Goal: Task Accomplishment & Management: Manage account settings

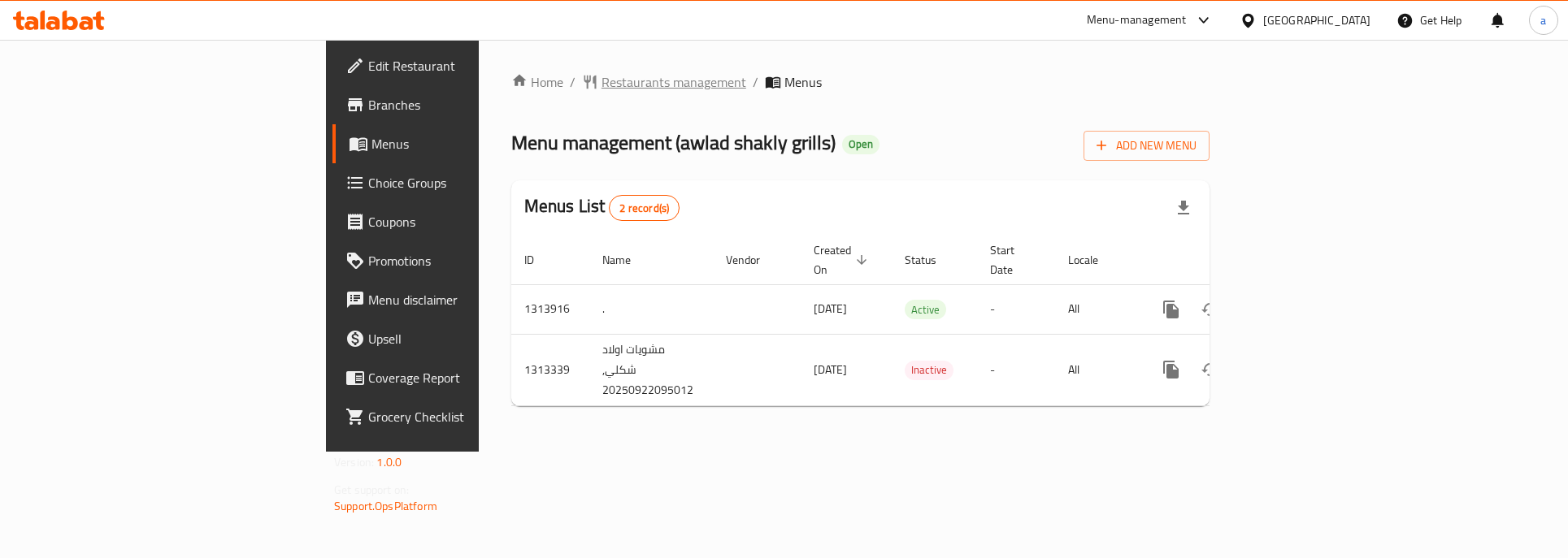
click at [602, 91] on span "Restaurants management" at bounding box center [674, 83] width 145 height 20
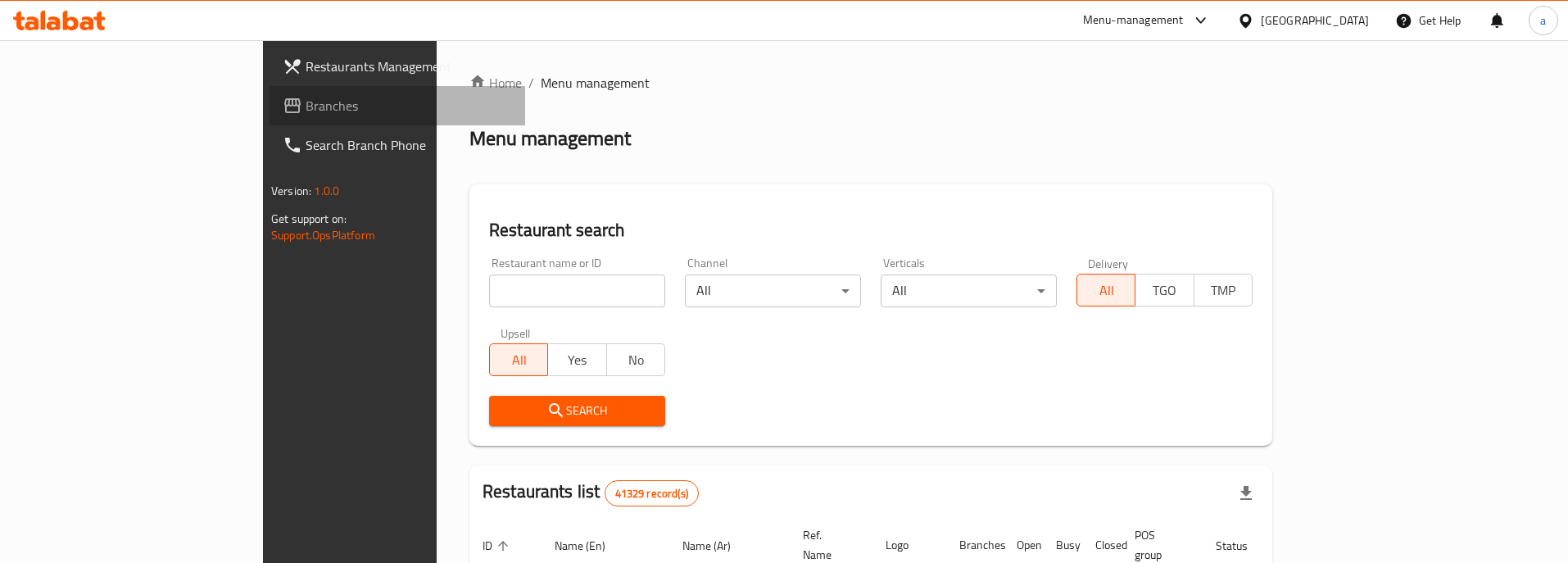
click at [306, 114] on span "Branches" at bounding box center [409, 106] width 207 height 20
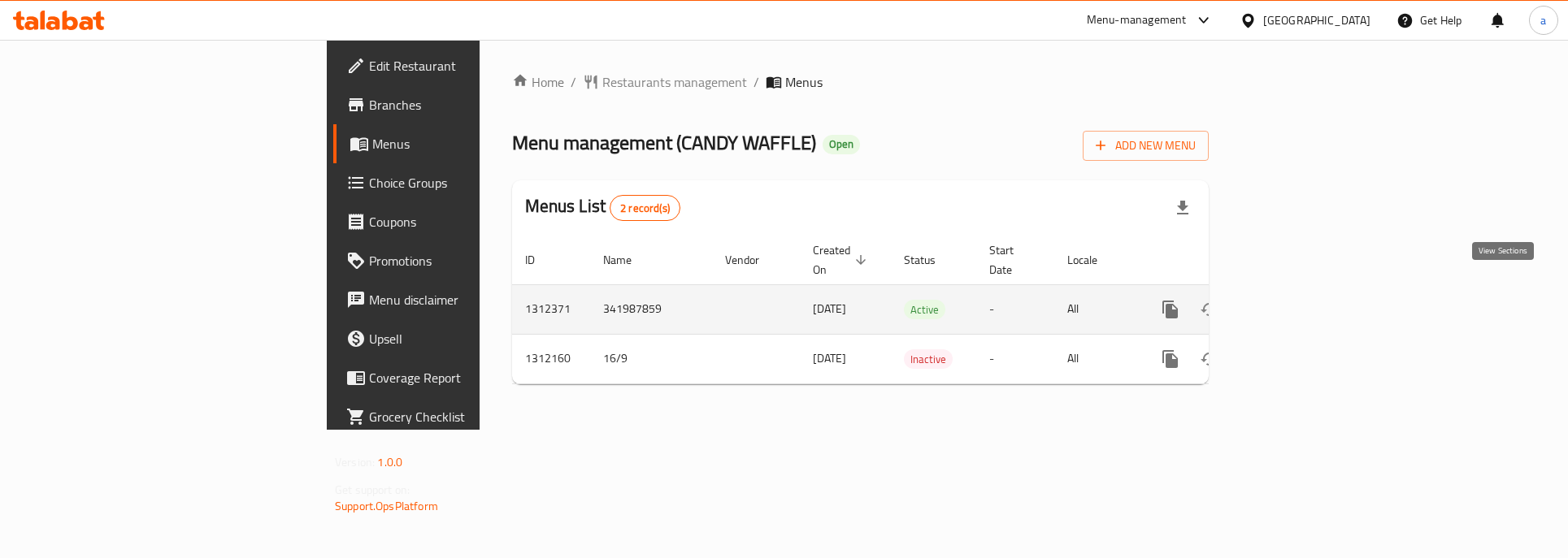
click at [1295, 303] on icon "enhanced table" at bounding box center [1288, 310] width 14 height 14
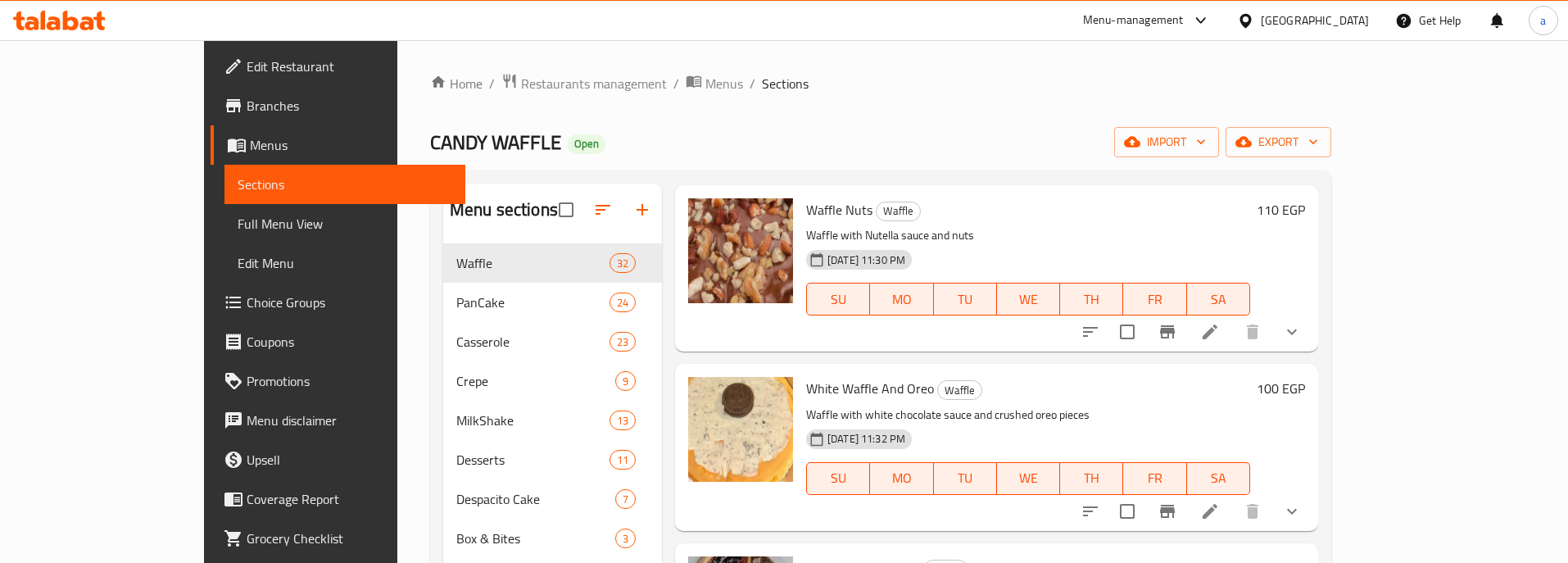
click at [247, 307] on span "Choice Groups" at bounding box center [350, 303] width 207 height 20
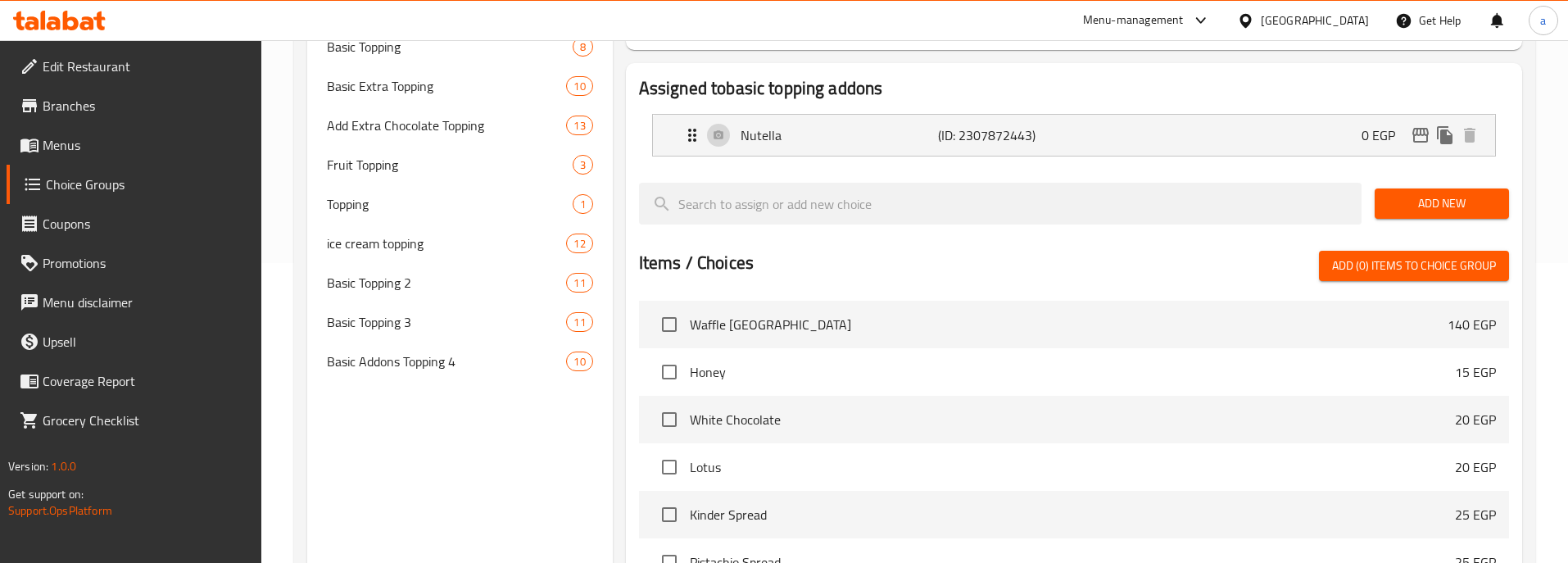
scroll to position [164, 0]
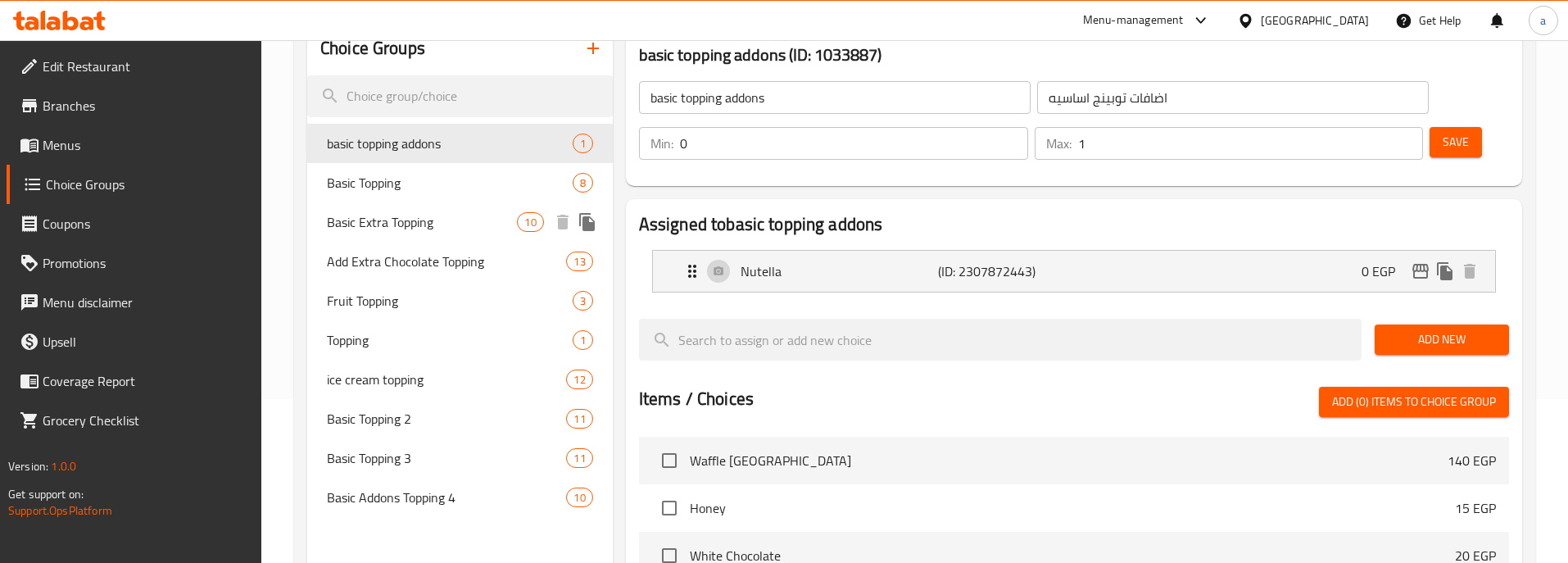
click at [394, 224] on span "Basic Extra Topping" at bounding box center [421, 222] width 190 height 20
type input "Basic Extra Topping"
type input "اكسترا توبينج أساسي"
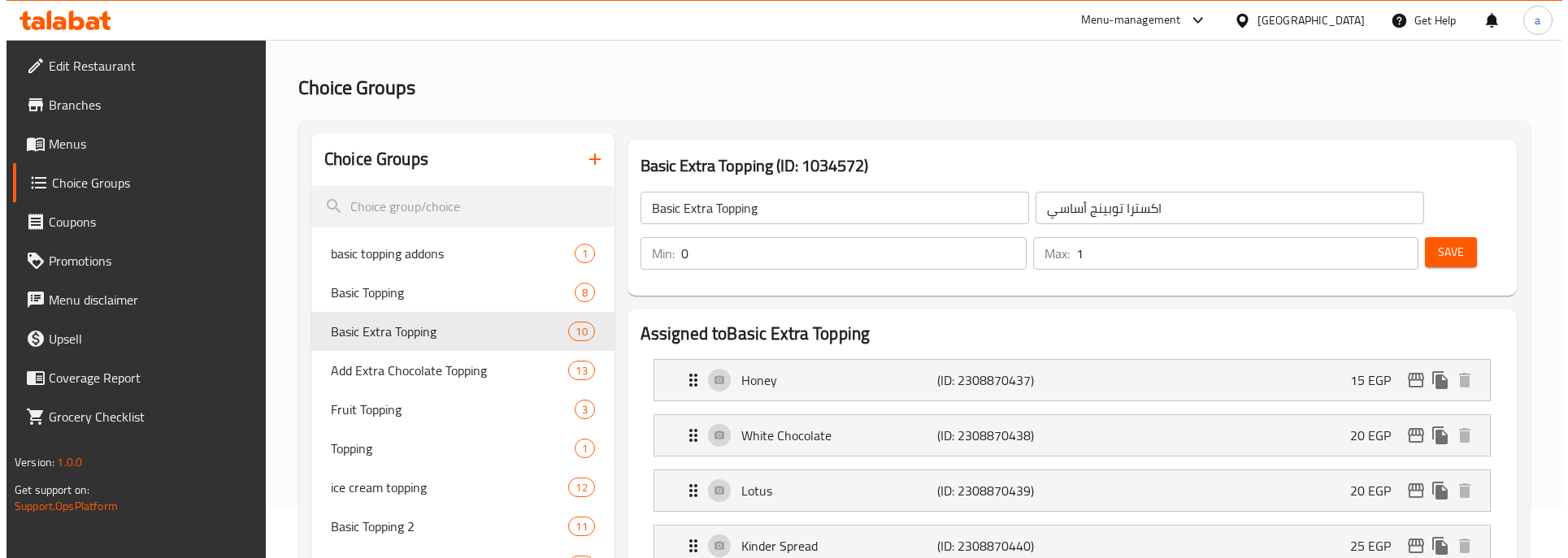
scroll to position [0, 0]
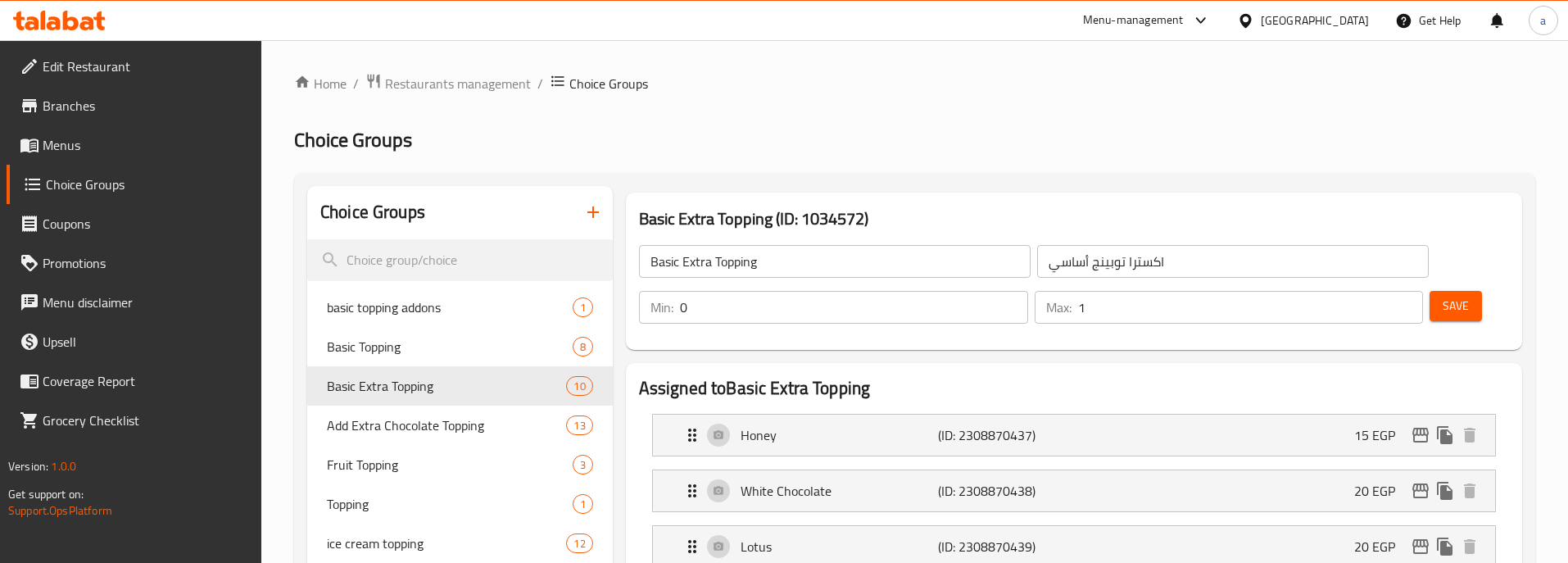
click at [425, 425] on span "Add Extra Chocolate Topping" at bounding box center [421, 425] width 190 height 20
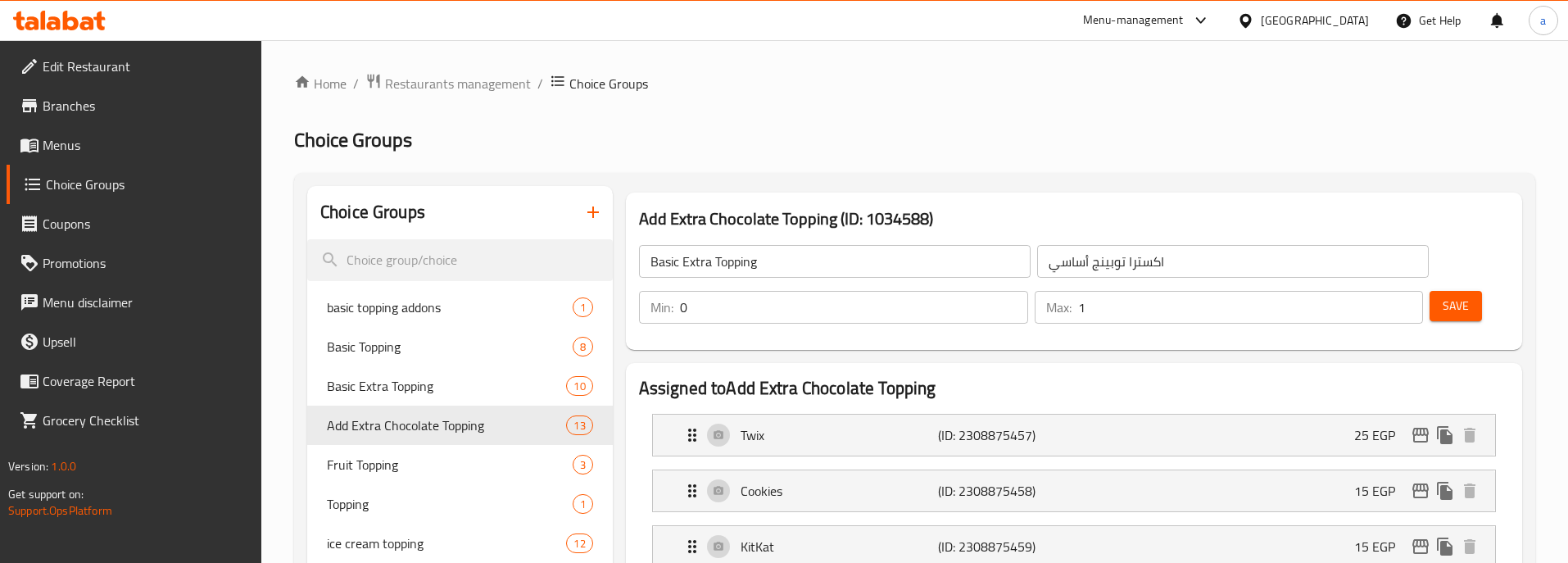
type input "Add Extra Chocolate Topping"
type input "أضافة إكسترا تشوكلات توبينج"
type input "13"
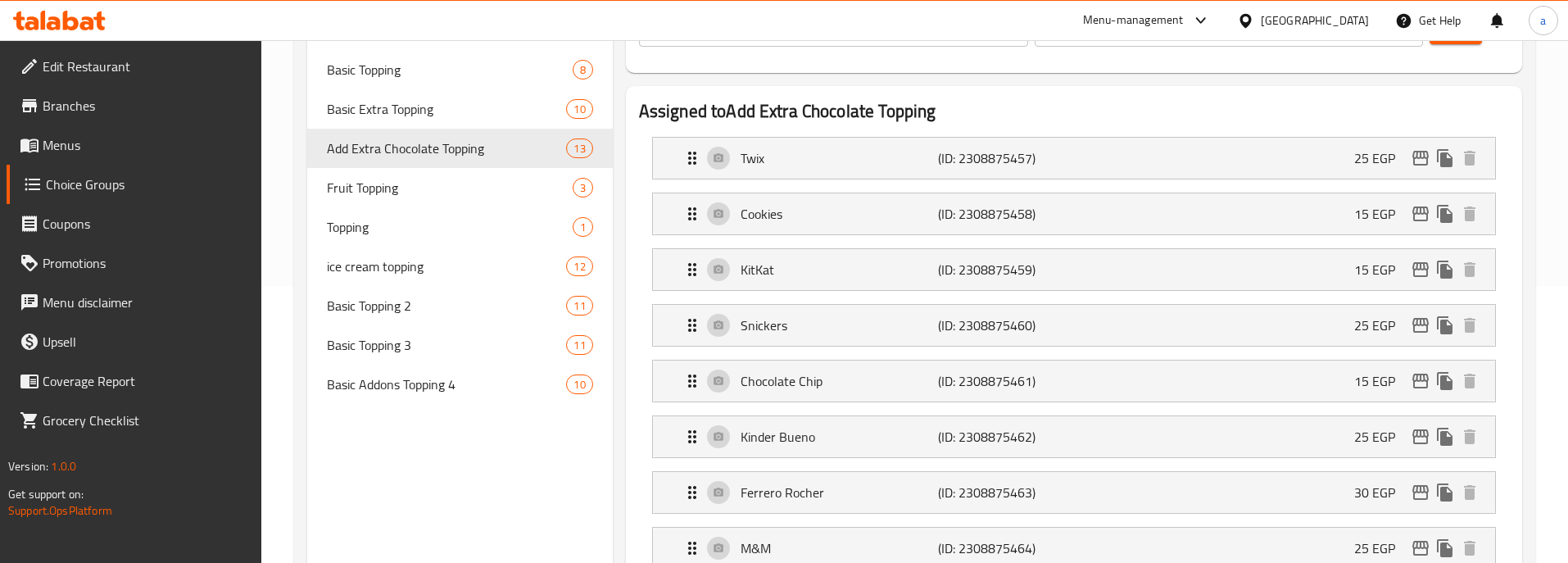
scroll to position [107, 0]
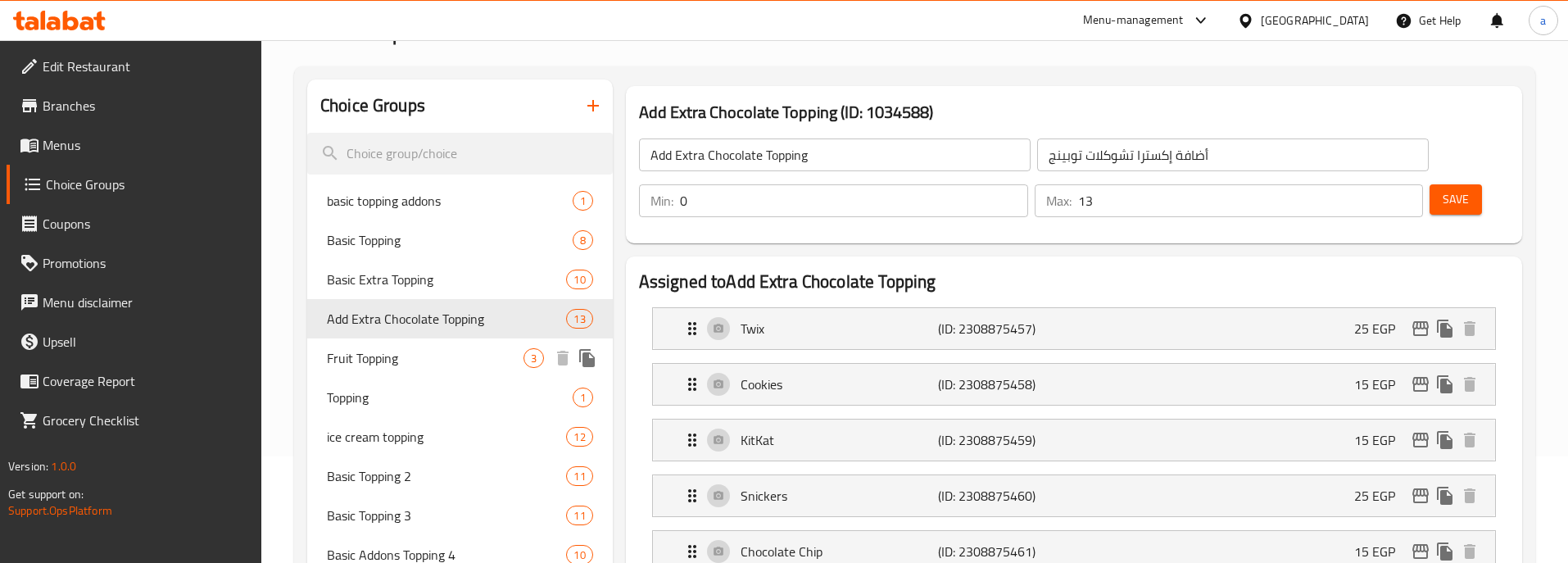
click at [412, 363] on span "Fruit Topping" at bounding box center [425, 358] width 197 height 20
type input "Fruit Topping"
type input "أضاف فاكهه"
type input "3"
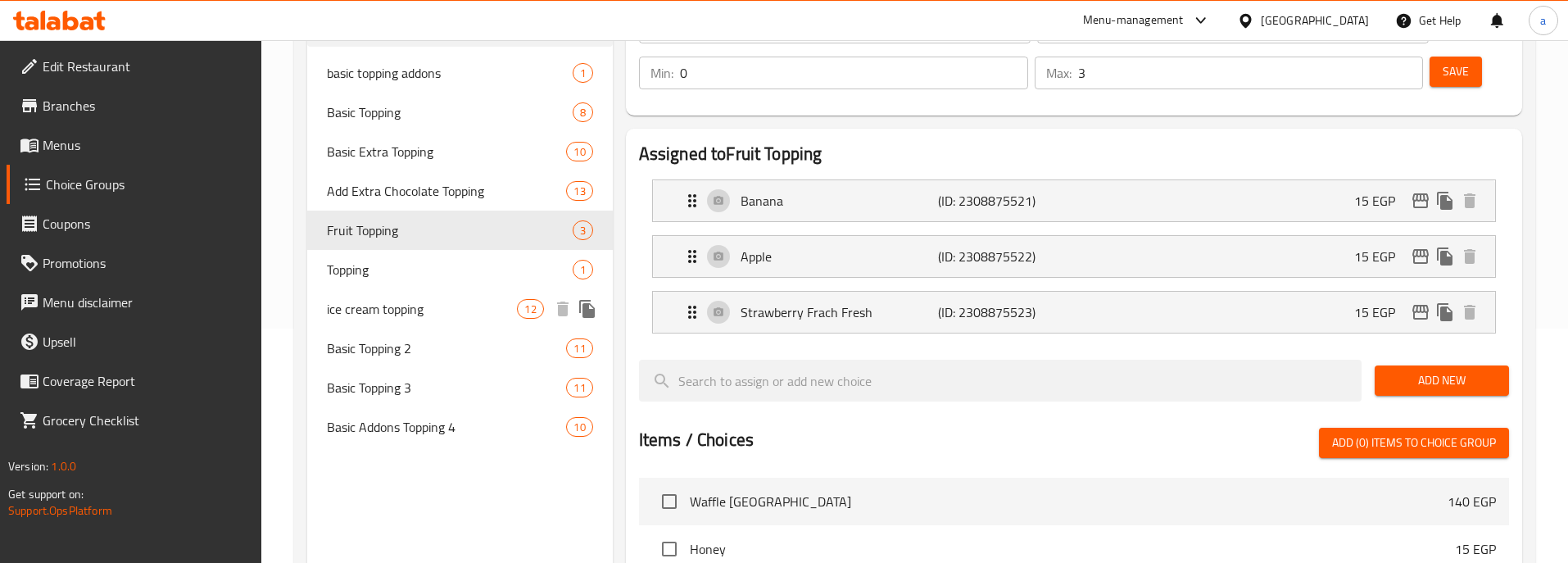
scroll to position [205, 0]
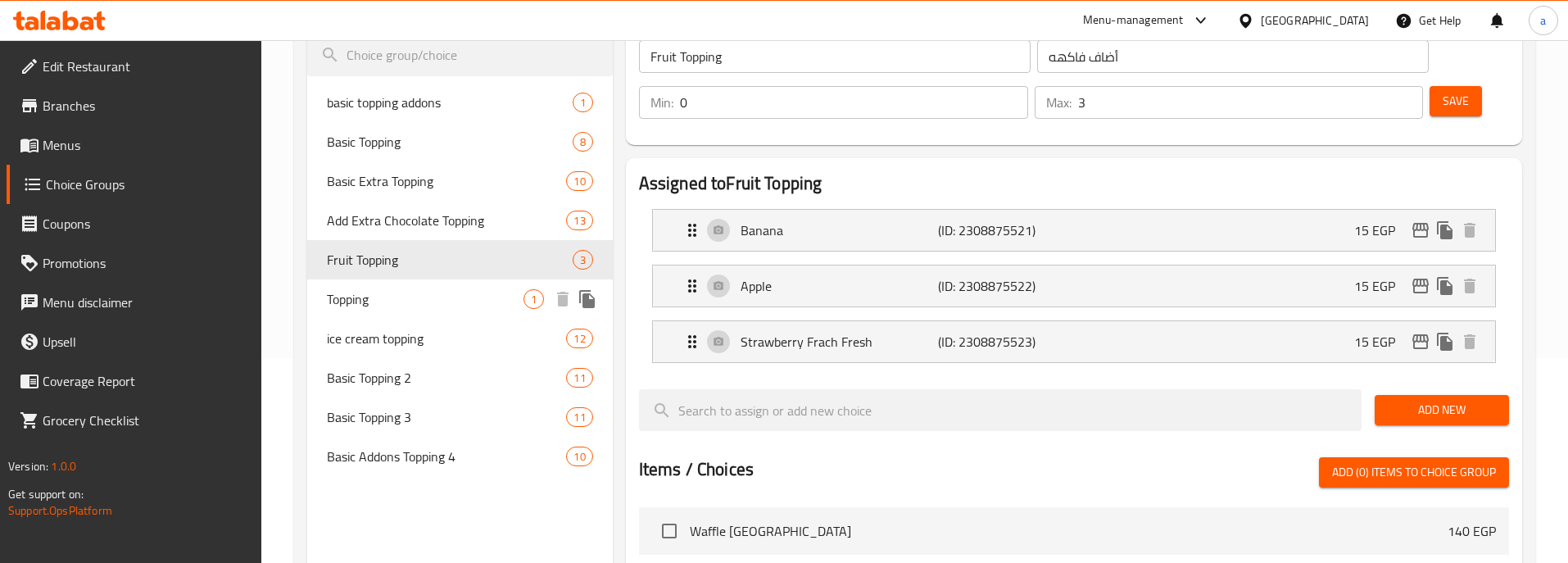
drag, startPoint x: 386, startPoint y: 304, endPoint x: 748, endPoint y: 85, distance: 423.1
click at [386, 304] on span "Topping" at bounding box center [425, 299] width 197 height 20
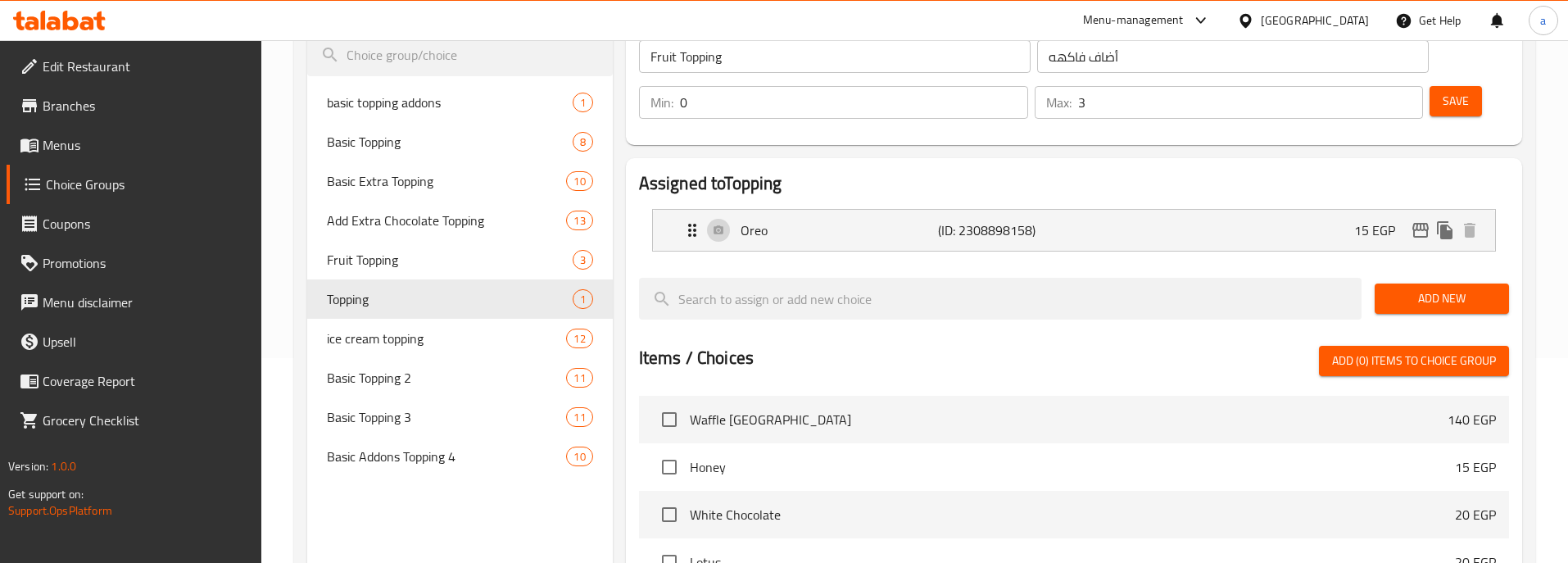
type input "Topping"
type input "توبينج"
type input "1"
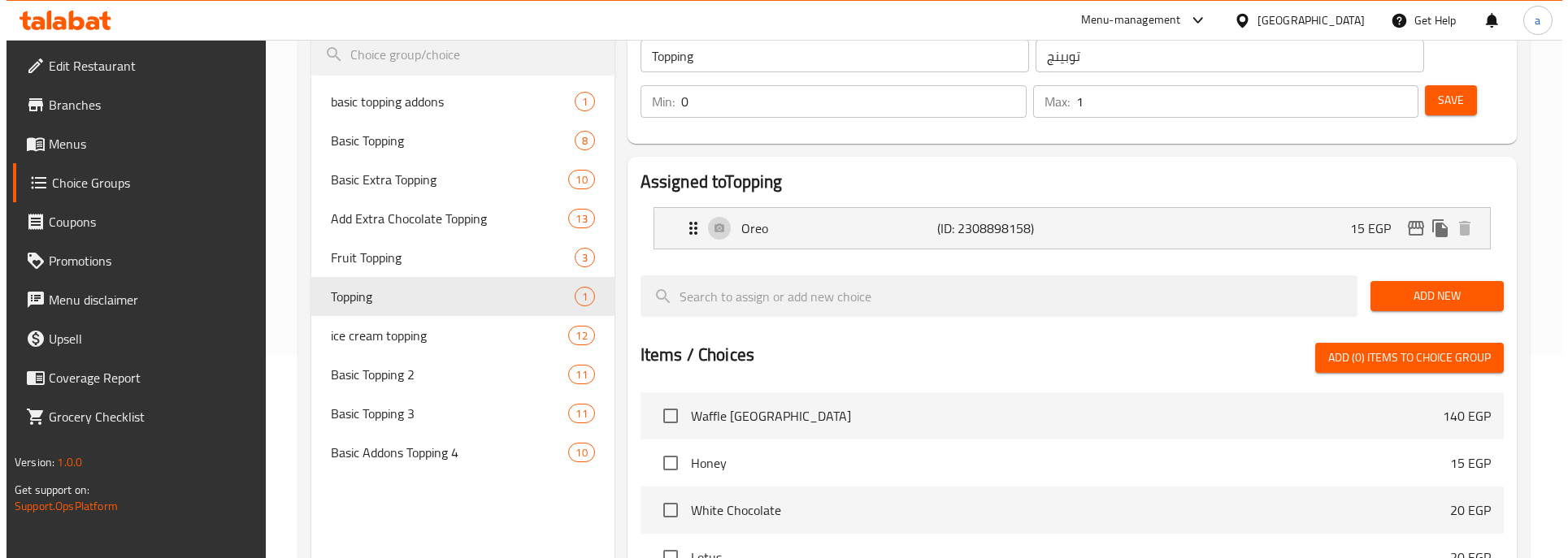
scroll to position [0, 0]
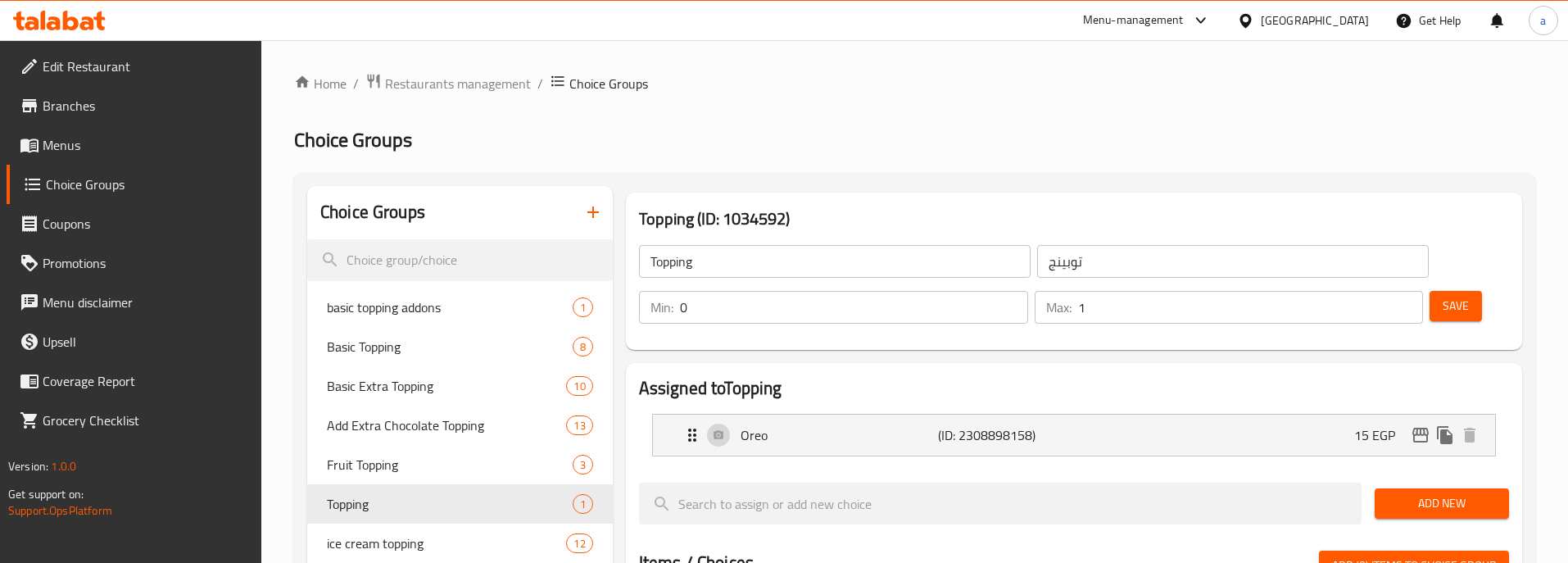
click at [765, 138] on h2 "Choice Groups" at bounding box center [915, 140] width 1242 height 26
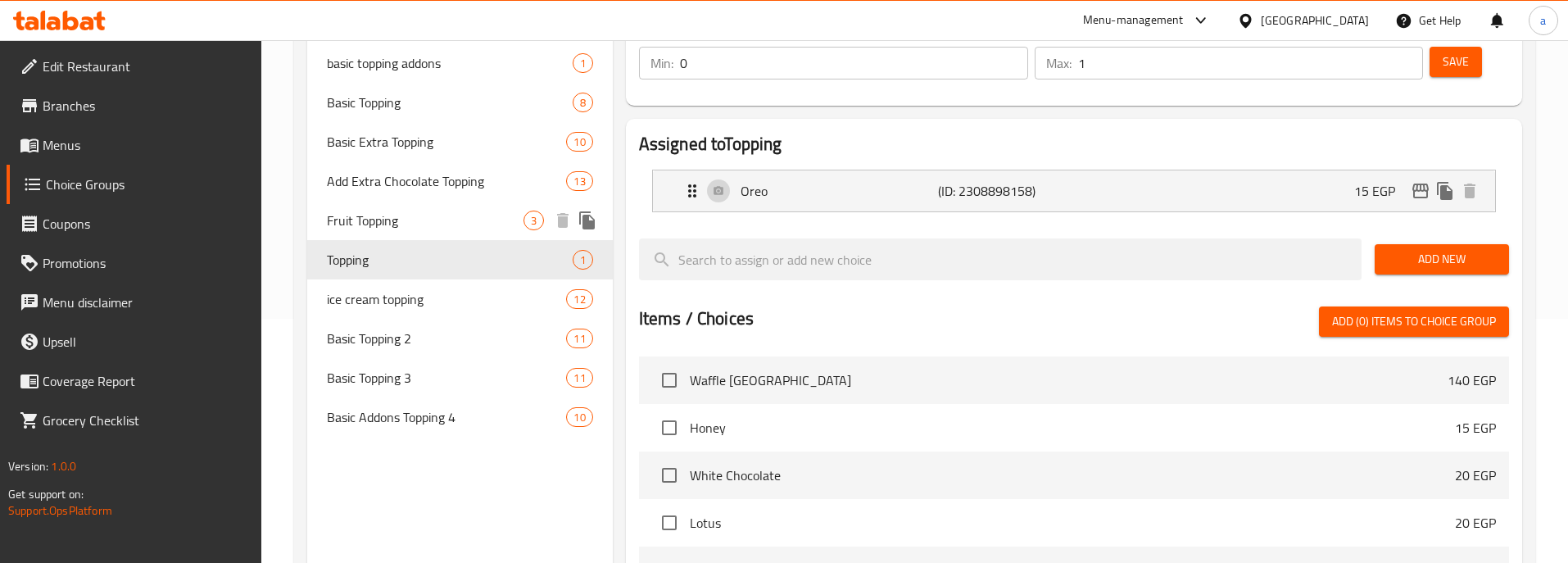
scroll to position [93, 0]
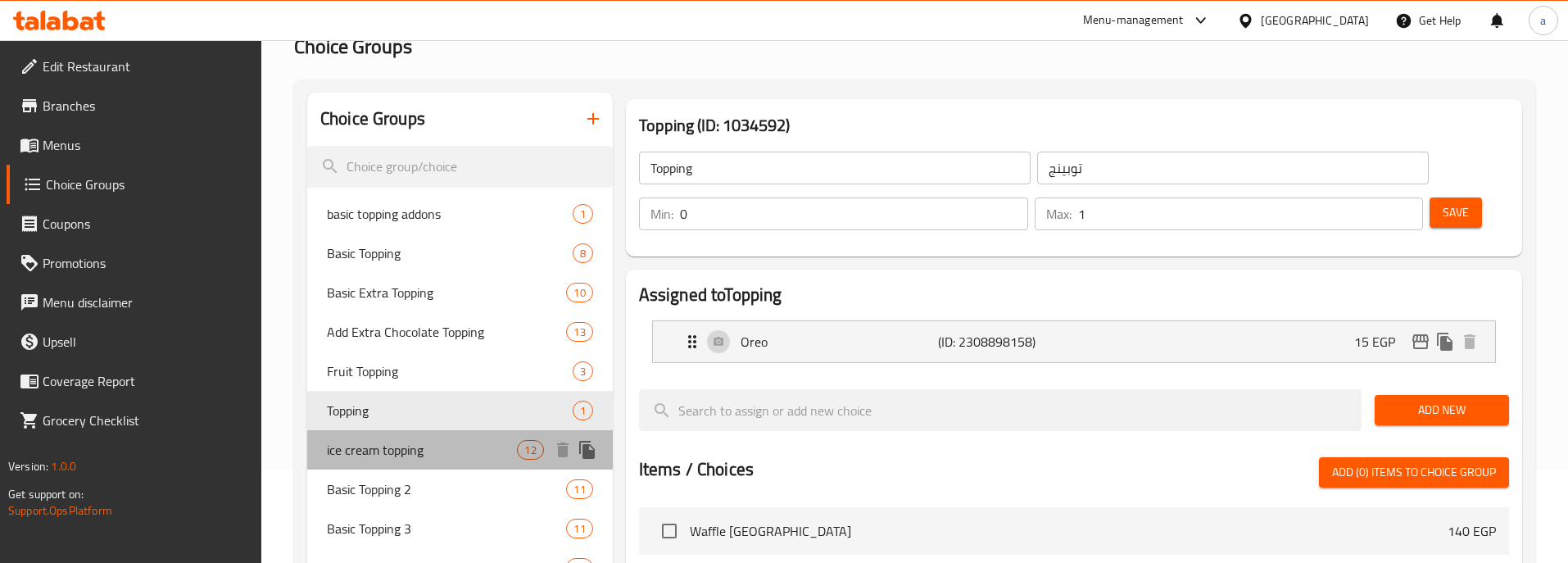
click at [404, 460] on span "ice cream topping" at bounding box center [421, 450] width 190 height 20
type input "ice cream topping"
type input "أضاف [PERSON_NAME]"
type input "10"
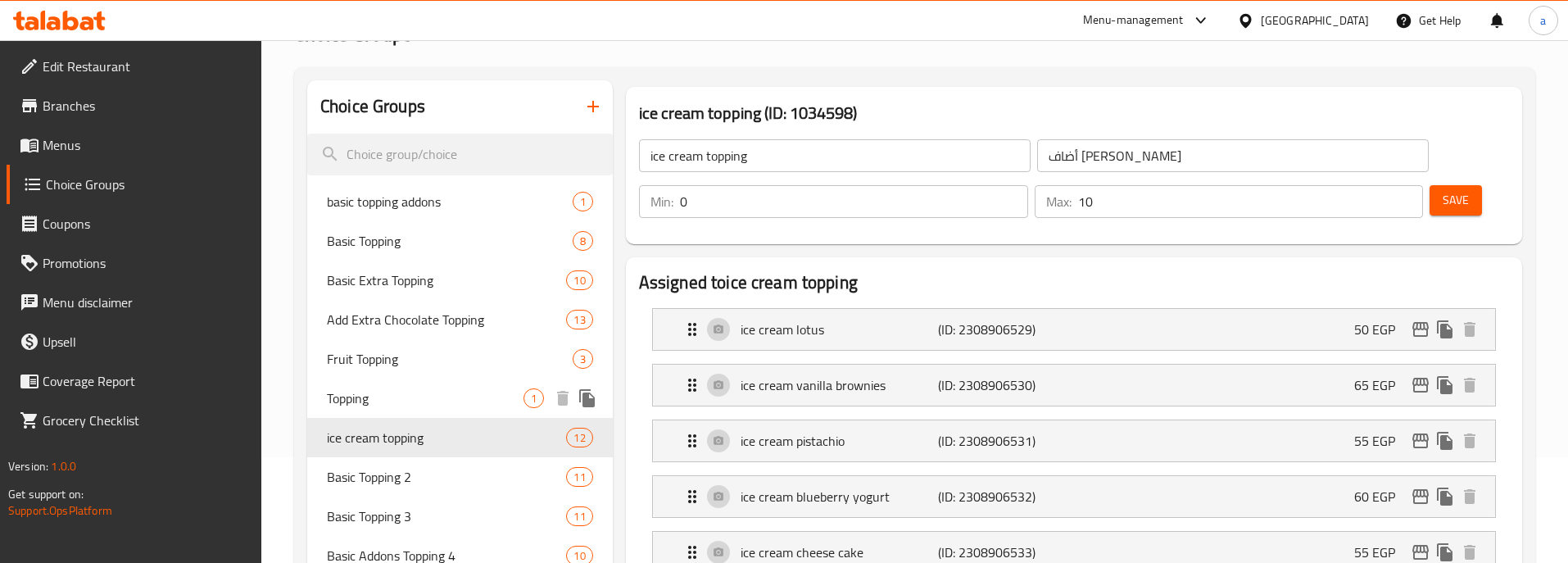
scroll to position [328, 0]
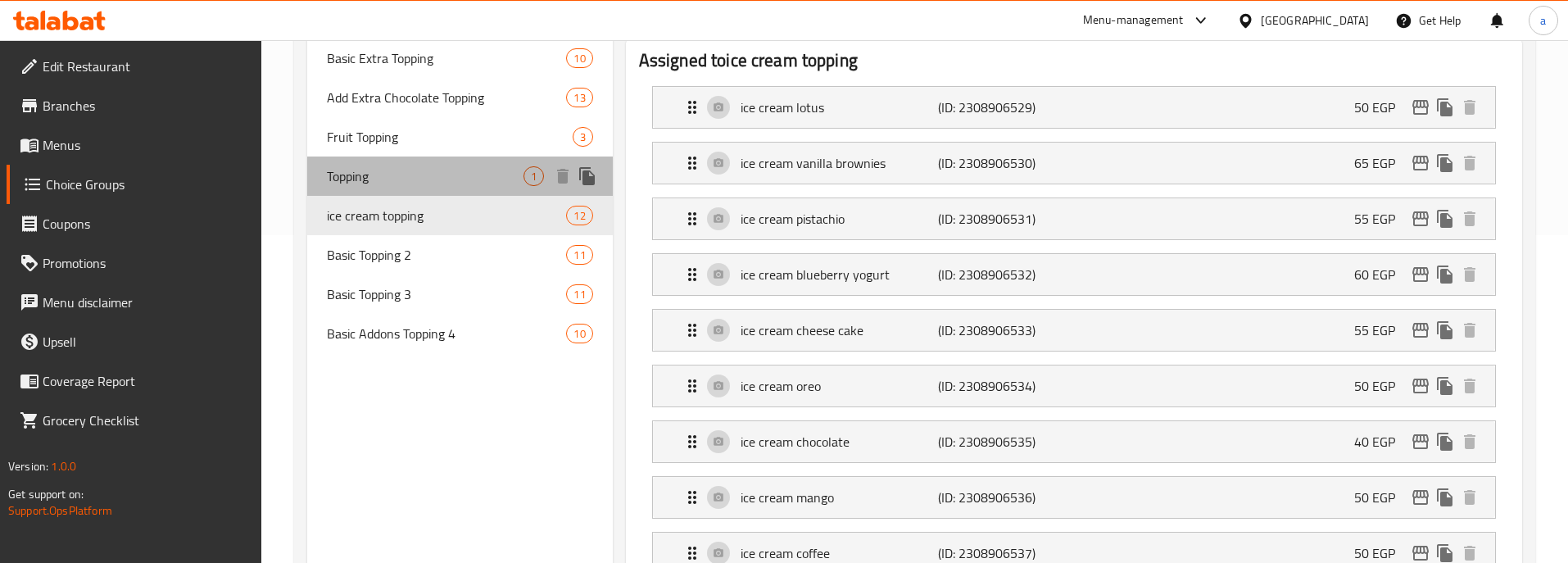
click at [385, 181] on span "Topping" at bounding box center [425, 176] width 197 height 20
type input "Topping"
type input "توبينج"
type input "1"
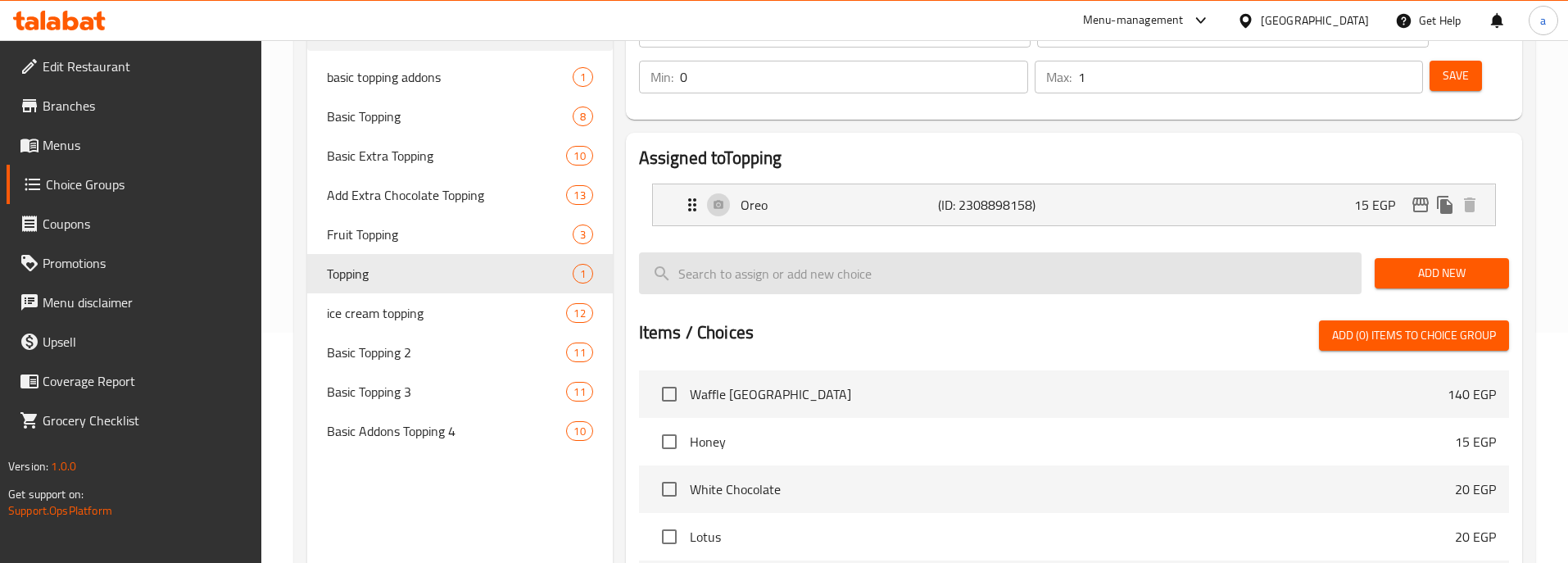
scroll to position [0, 0]
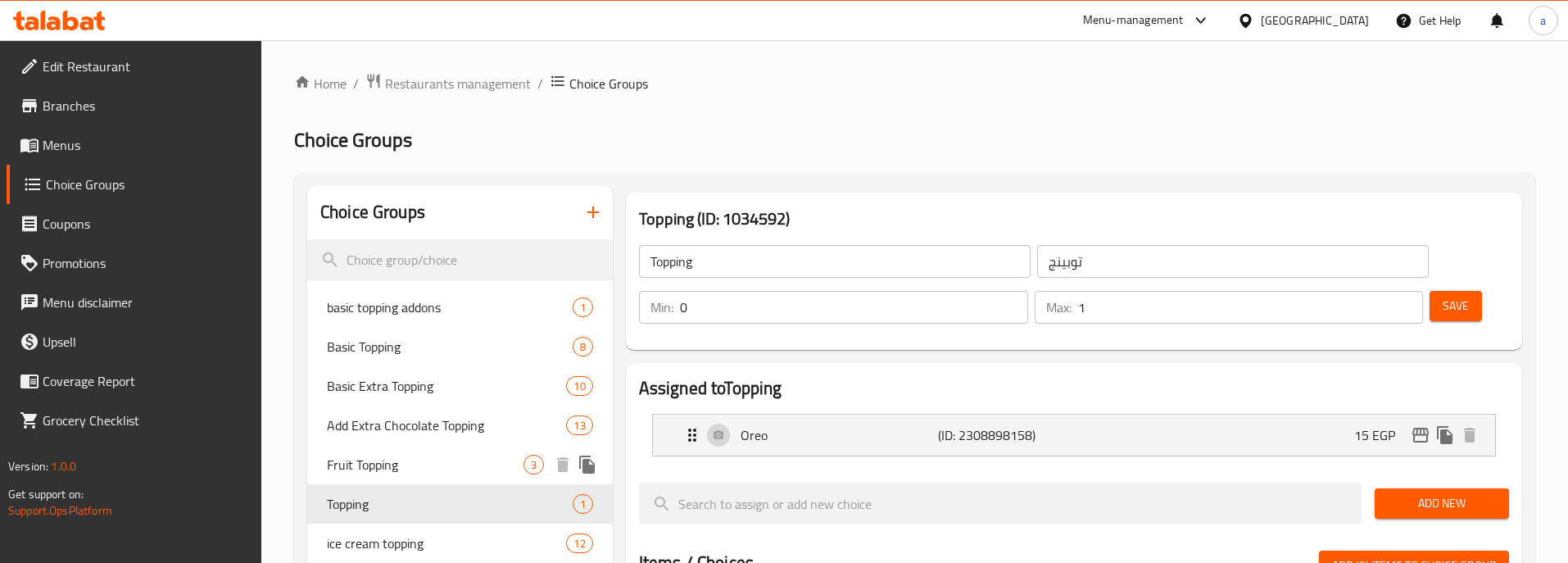
click at [402, 462] on span "Fruit Topping" at bounding box center [425, 465] width 197 height 20
type input "Fruit Topping"
type input "أضاف فاكهه"
type input "3"
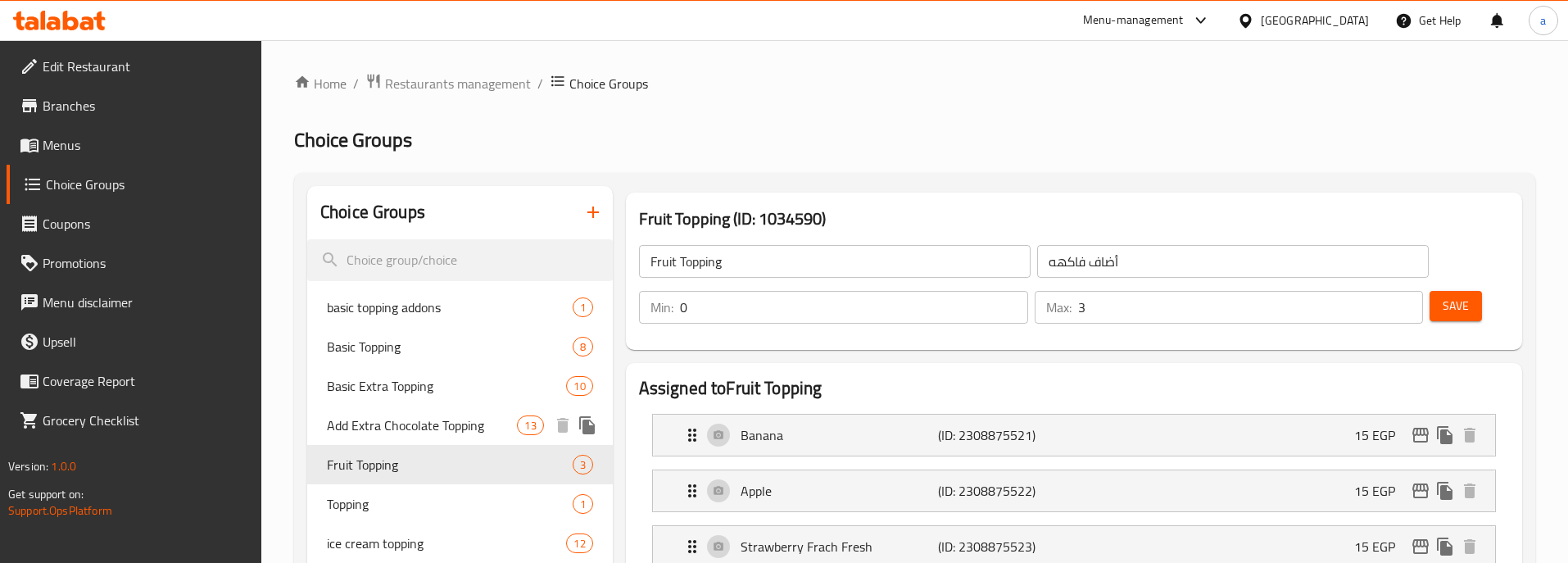
click at [364, 426] on span "Add Extra Chocolate Topping" at bounding box center [421, 425] width 190 height 20
type input "Add Extra Chocolate Topping"
type input "أضافة إكسترا تشوكلات توبينج"
type input "13"
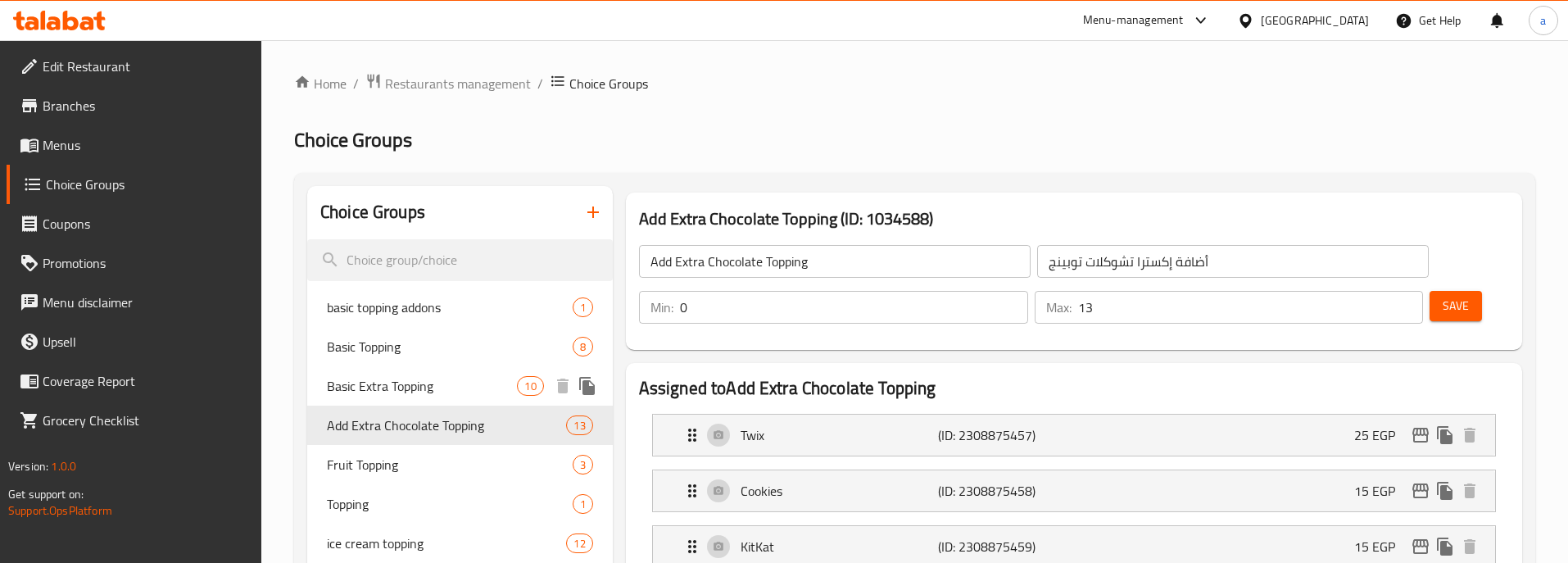
click at [412, 385] on span "Basic Extra Topping" at bounding box center [421, 386] width 190 height 20
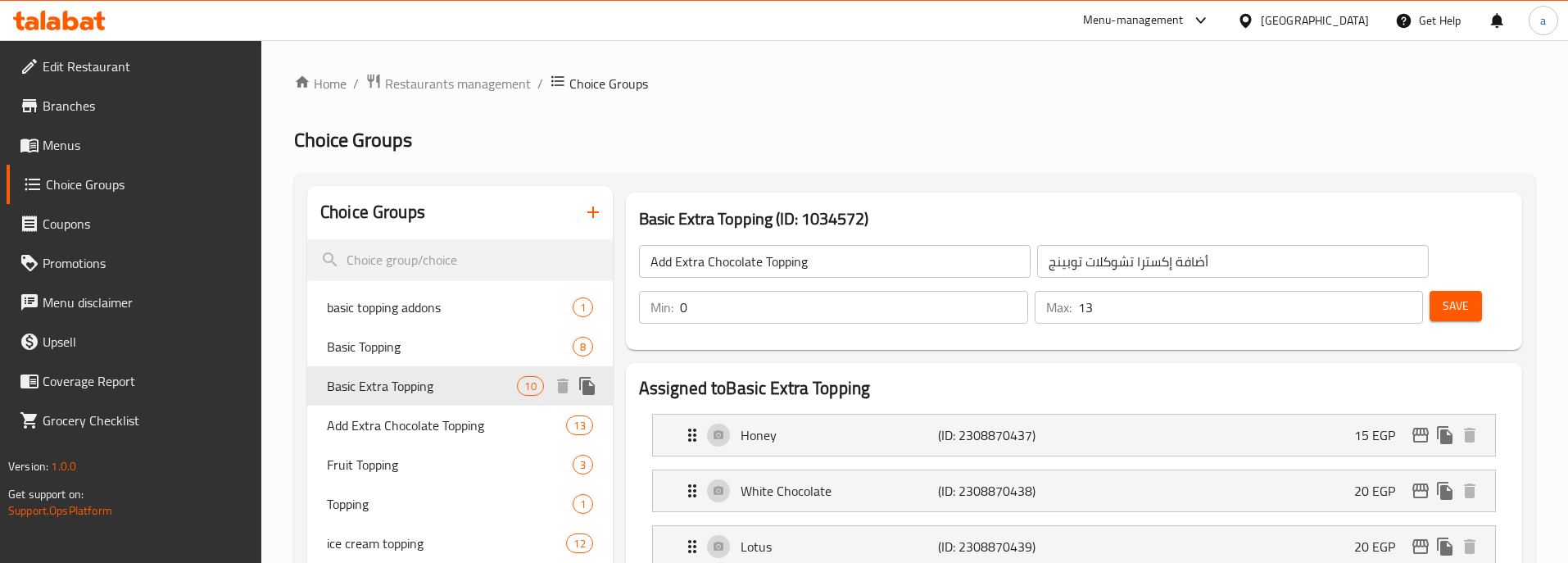
type input "Basic Extra Topping"
type input "اكسترا توبينج أساسي"
type input "1"
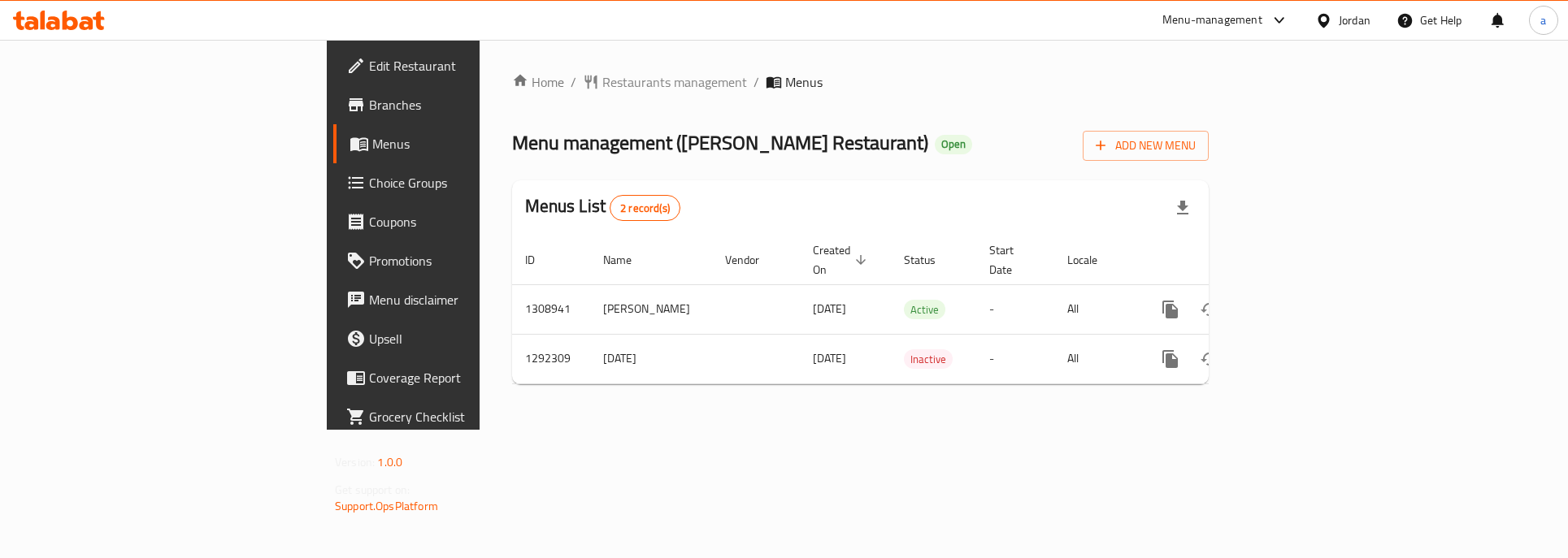
click at [369, 111] on span "Branches" at bounding box center [472, 105] width 207 height 20
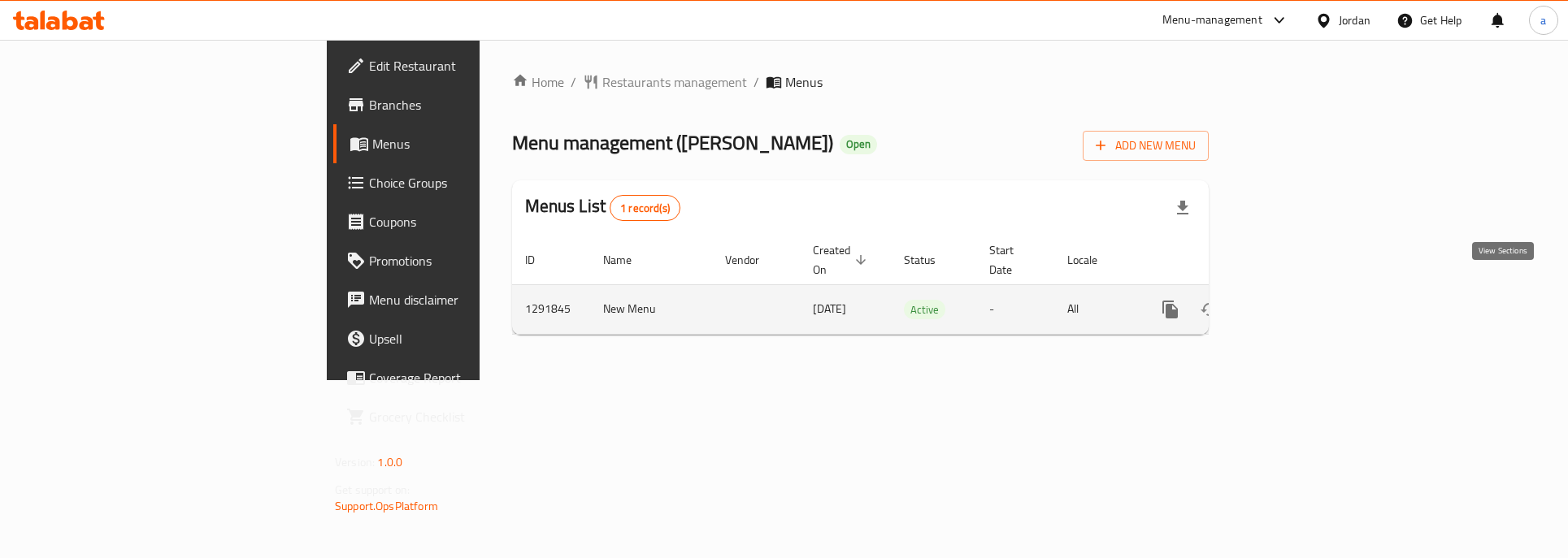
click at [1297, 301] on icon "enhanced table" at bounding box center [1288, 310] width 20 height 20
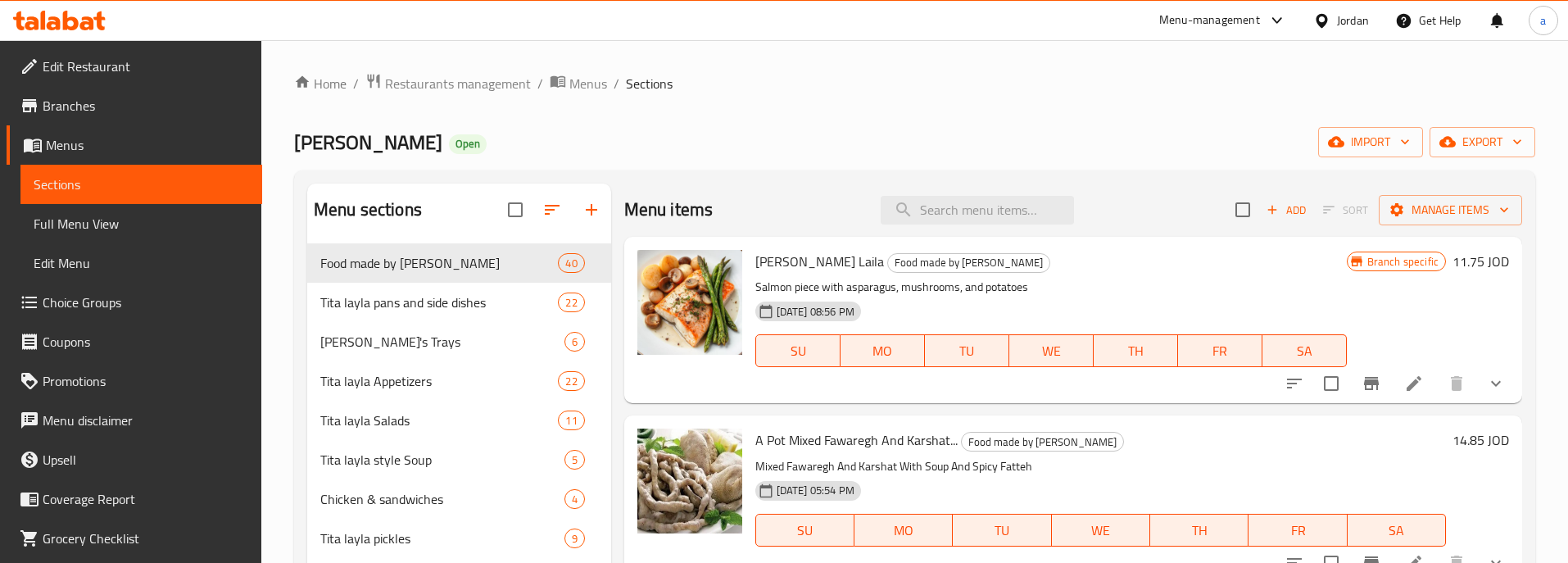
click at [131, 302] on span "Choice Groups" at bounding box center [146, 303] width 207 height 20
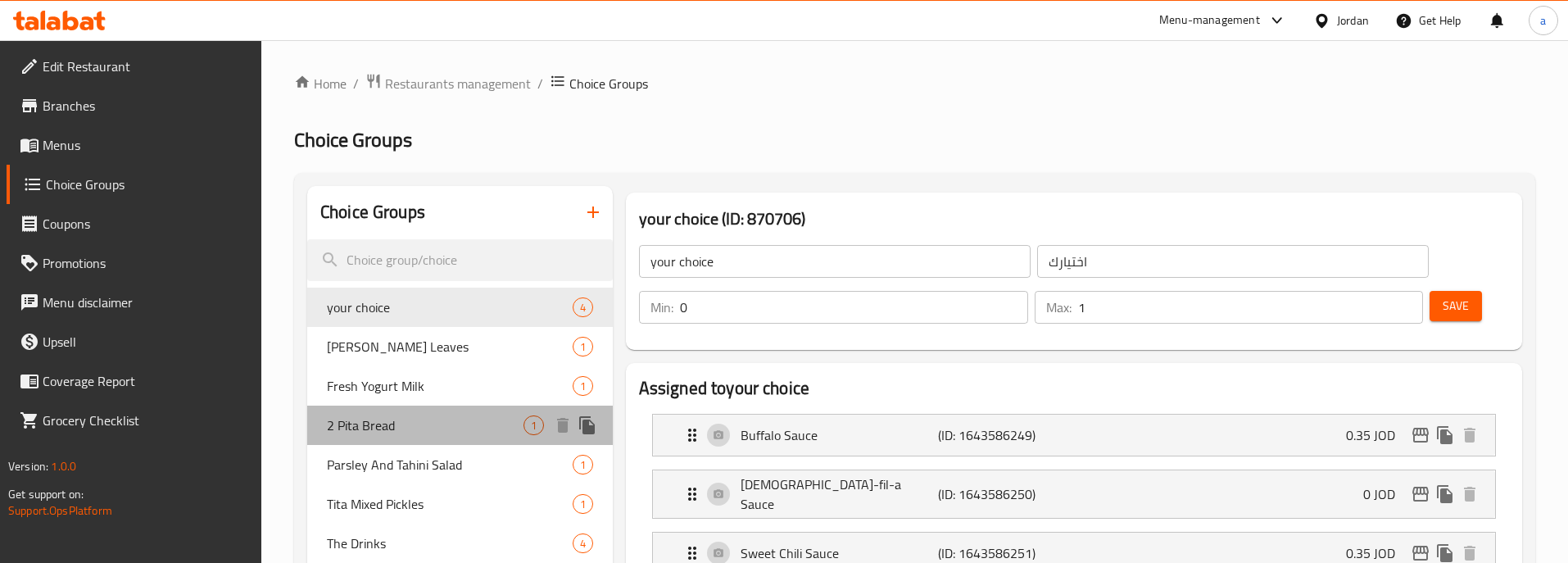
click at [361, 426] on span "2 Pita Bread" at bounding box center [425, 425] width 197 height 20
type input "2 Pita Bread"
type input "2 خبز بيتا"
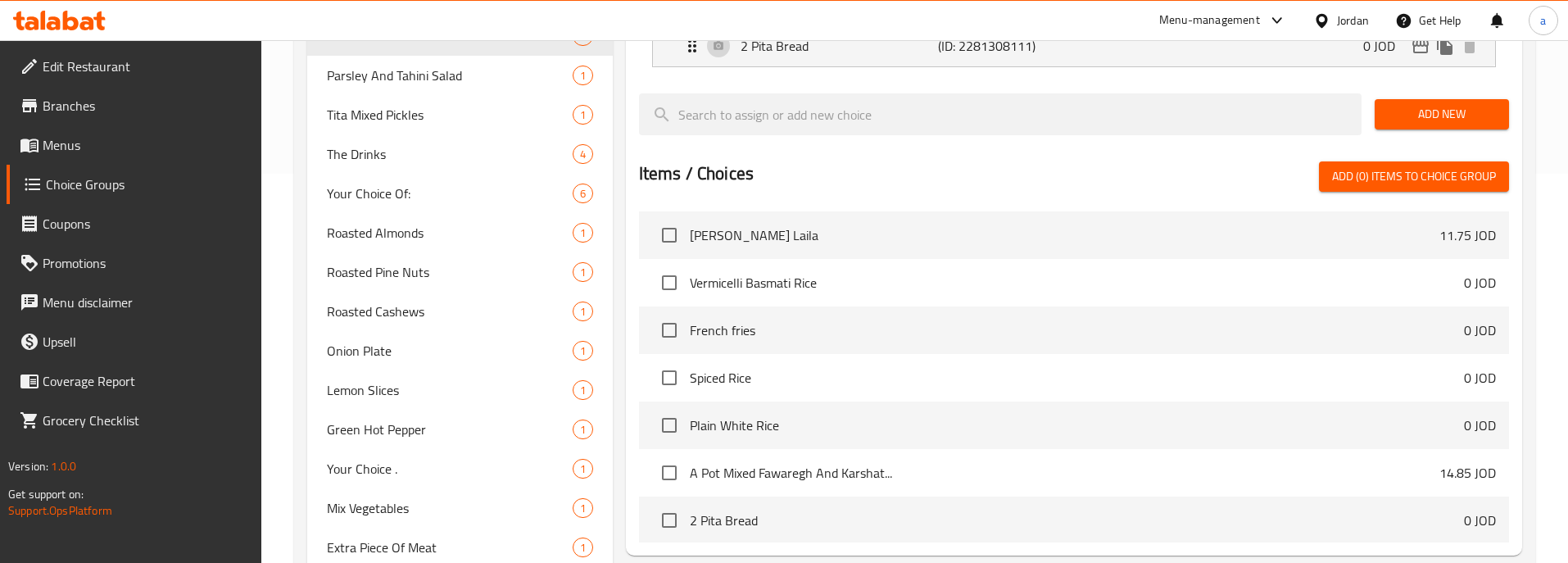
scroll to position [144, 0]
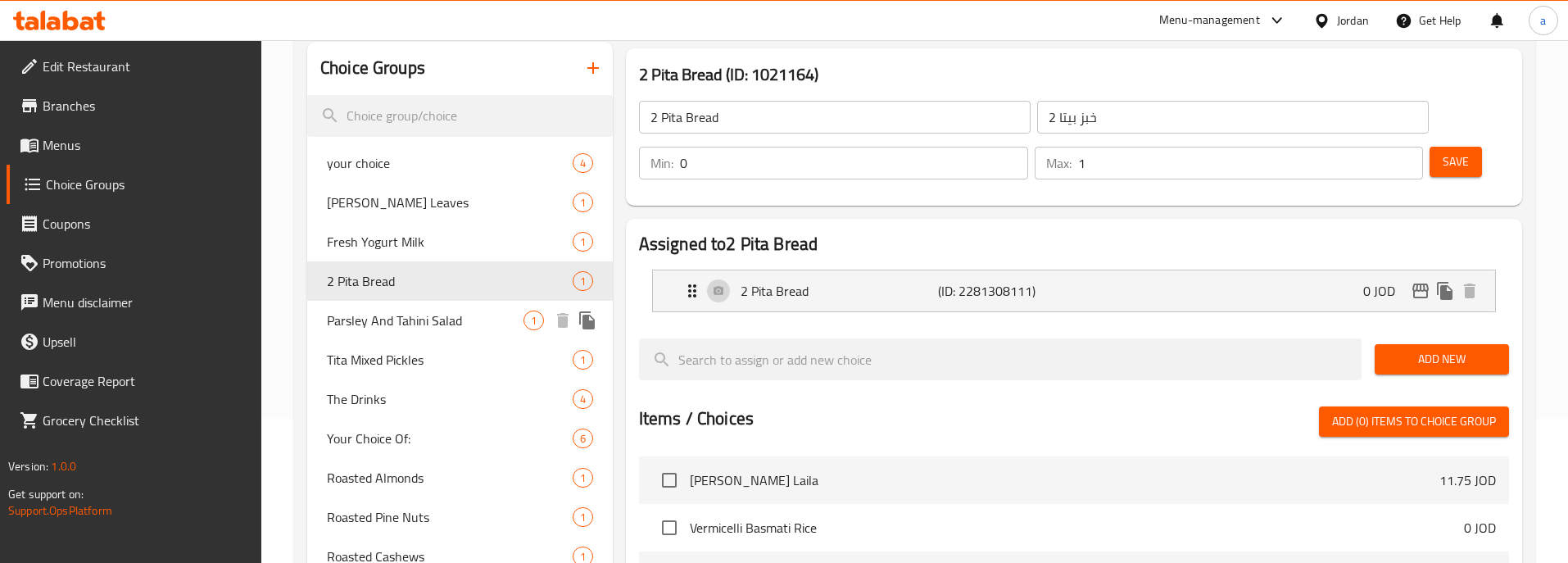
click at [405, 311] on span "Parsley And Tahini Salad" at bounding box center [425, 320] width 197 height 20
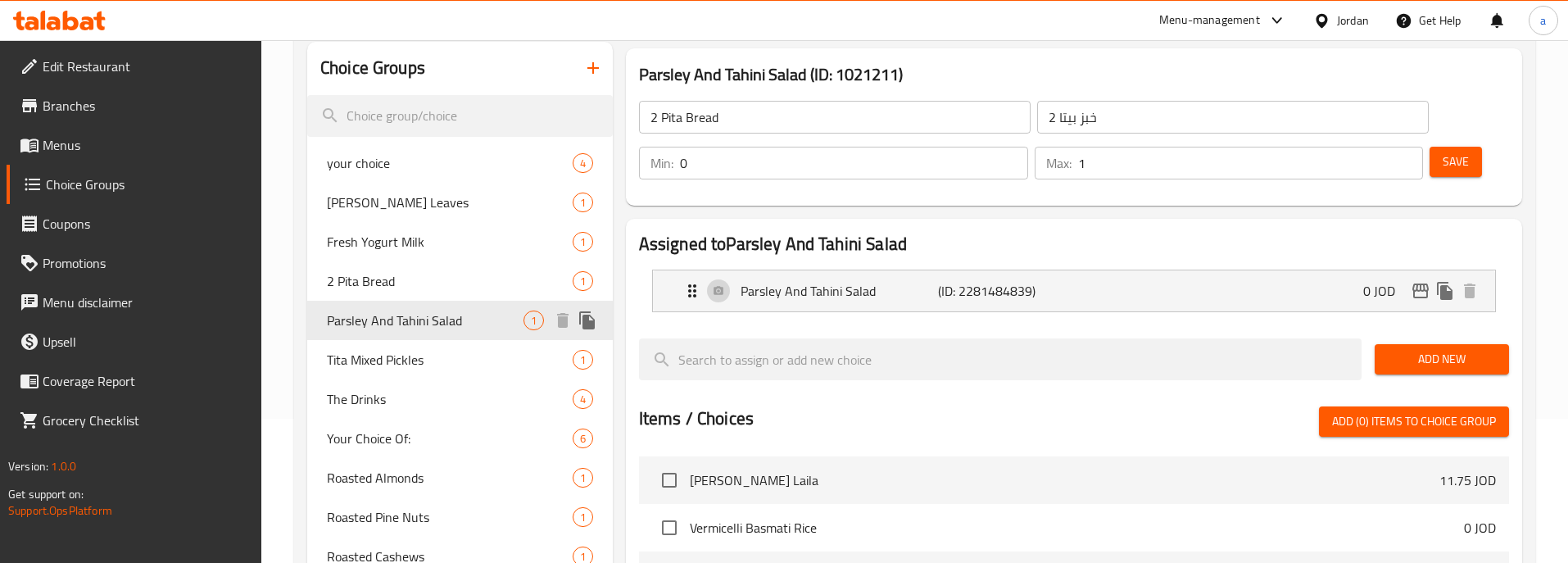
type input "Parsley And Tahini Salad"
type input "سلطه البقدونس مع الطحينيه"
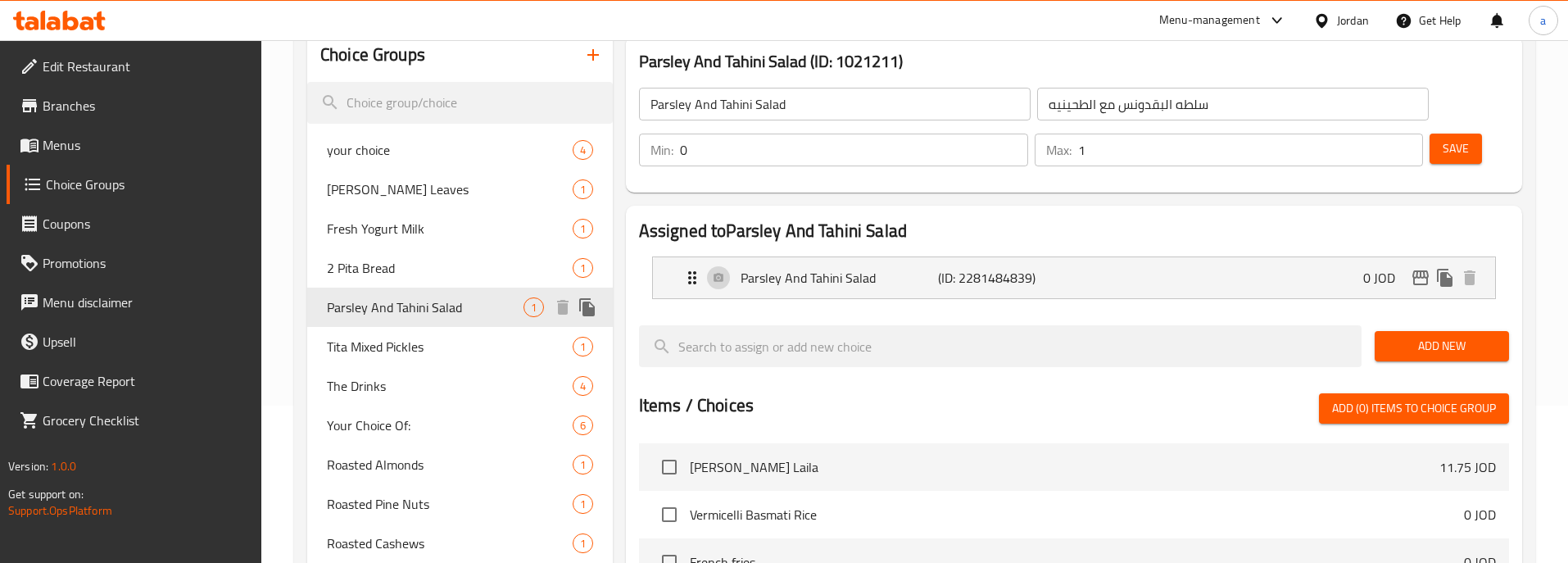
scroll to position [63, 0]
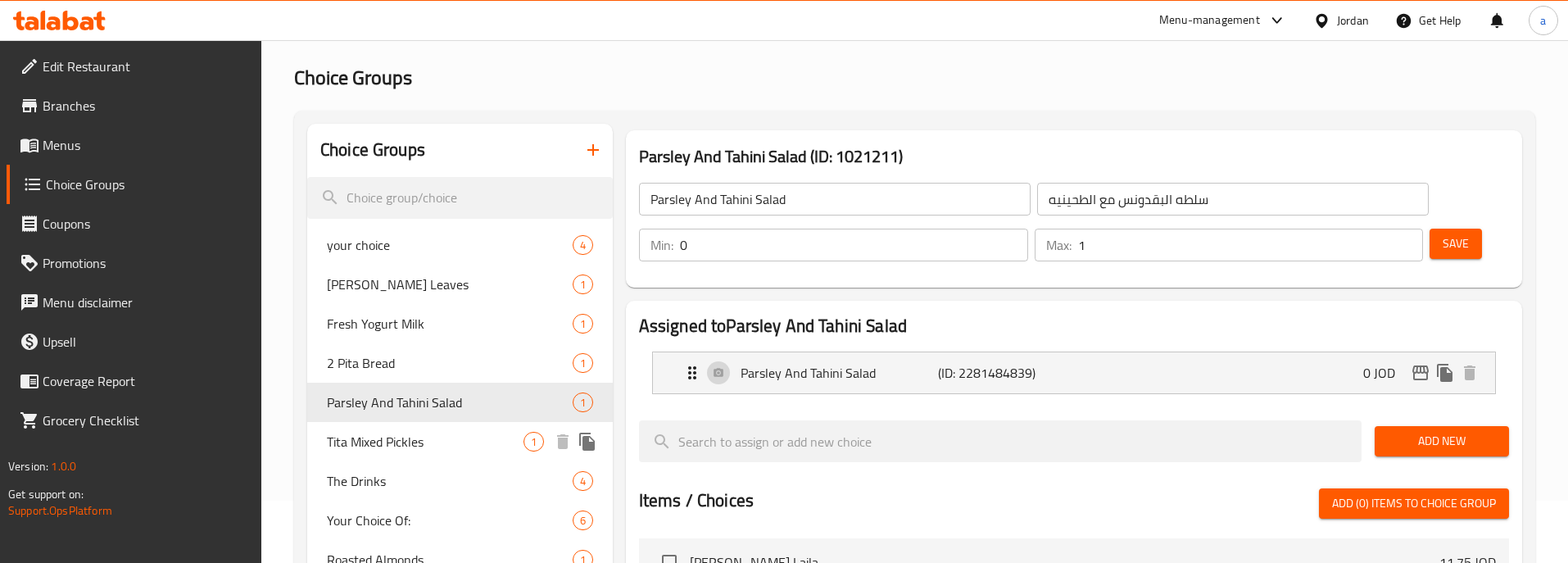
click at [420, 451] on span "Tita Mixed Pickles" at bounding box center [425, 442] width 197 height 20
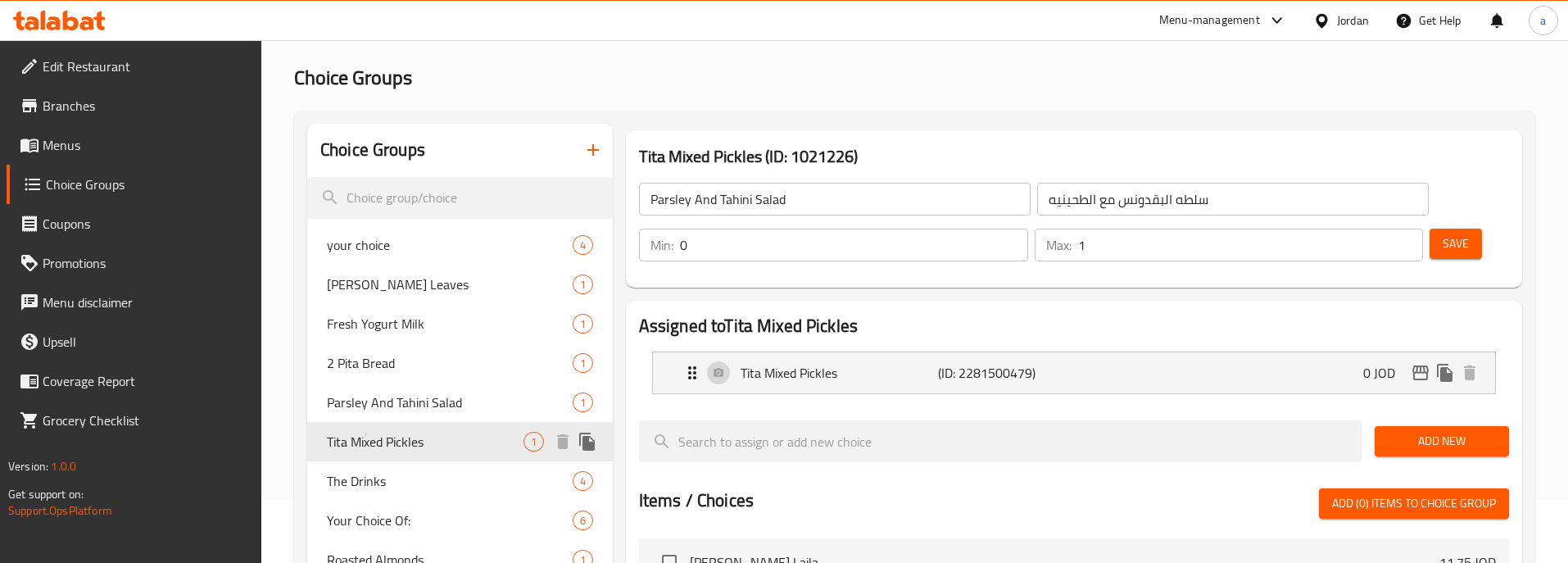
type input "Tita Mixed Pickles"
type input "مخلل تيتا المشكل"
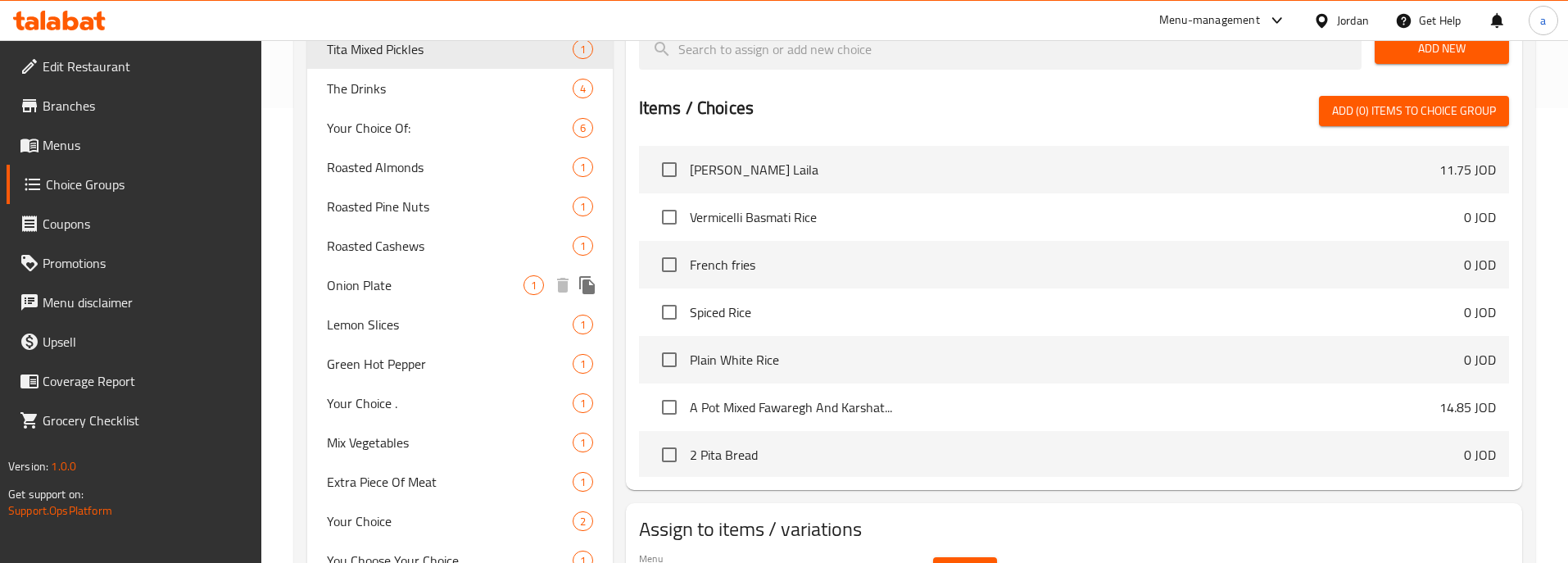
scroll to position [308, 0]
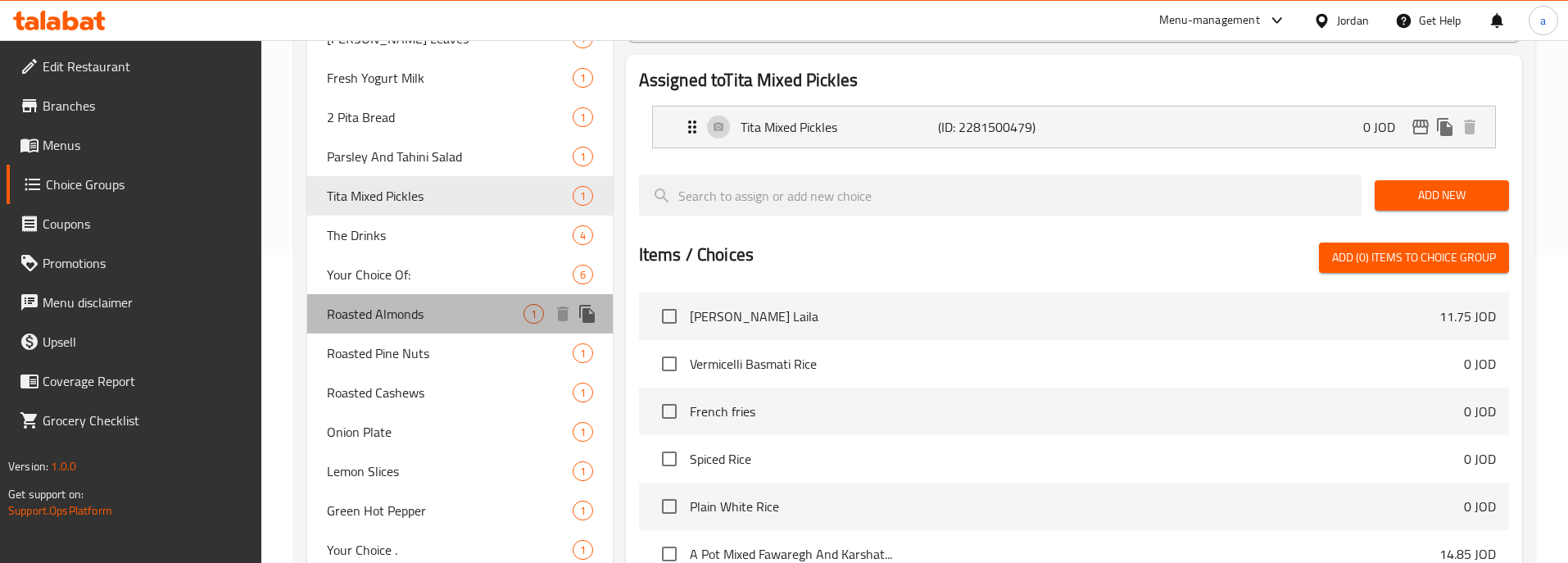
click at [385, 318] on span "Roasted Almonds" at bounding box center [425, 314] width 197 height 20
type input "Roasted Almonds"
type input "لوز محمص"
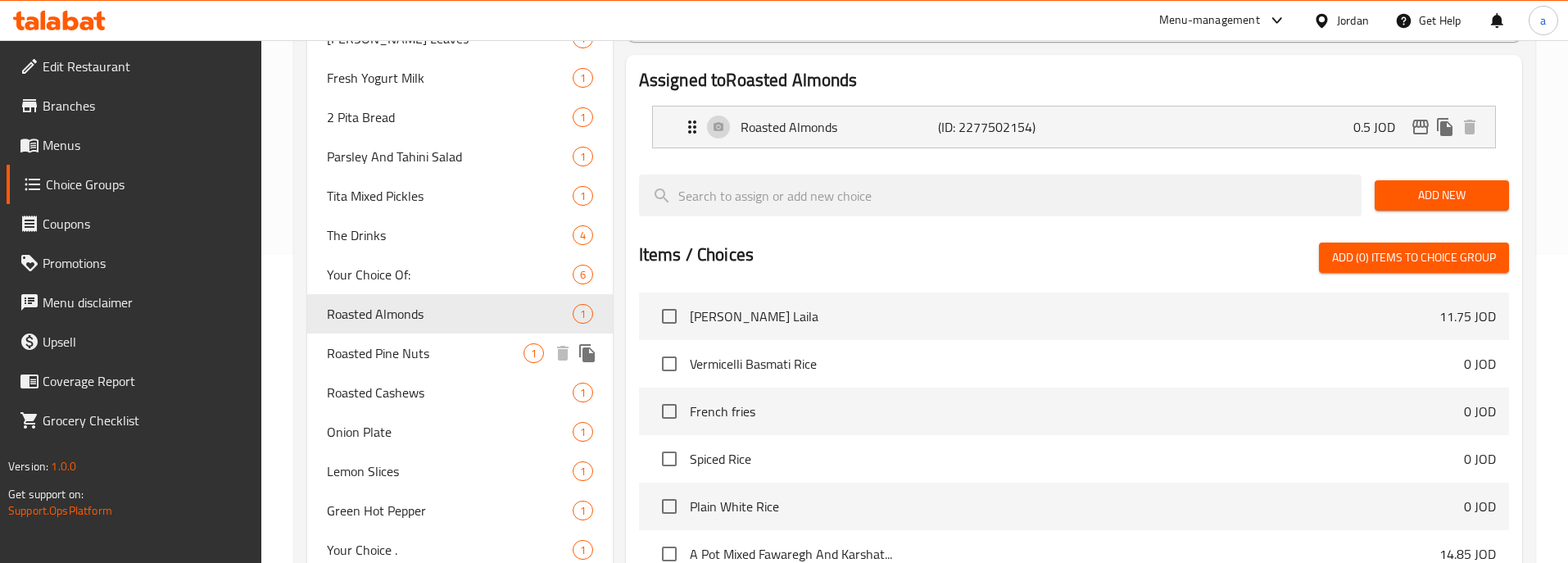
click at [408, 356] on span "Roasted Pine Nuts" at bounding box center [425, 354] width 197 height 20
type input "Roasted Pine Nuts"
type input "صنوبر محمص"
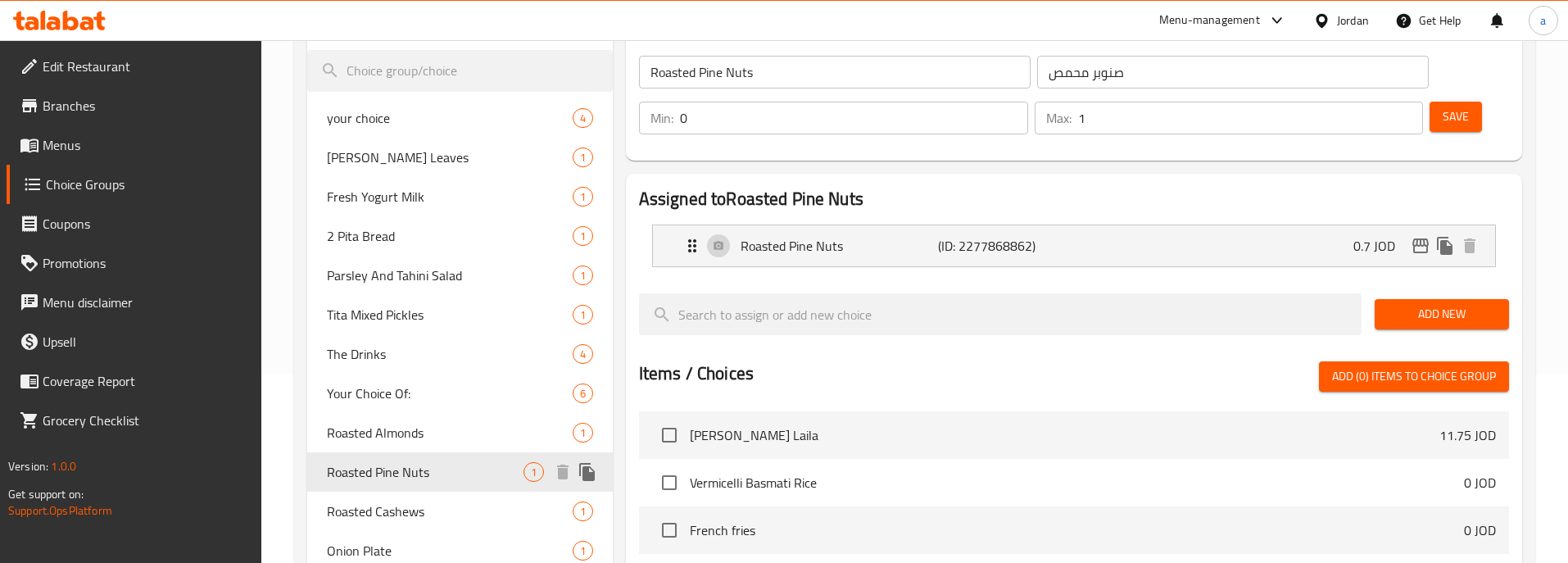
scroll to position [226, 0]
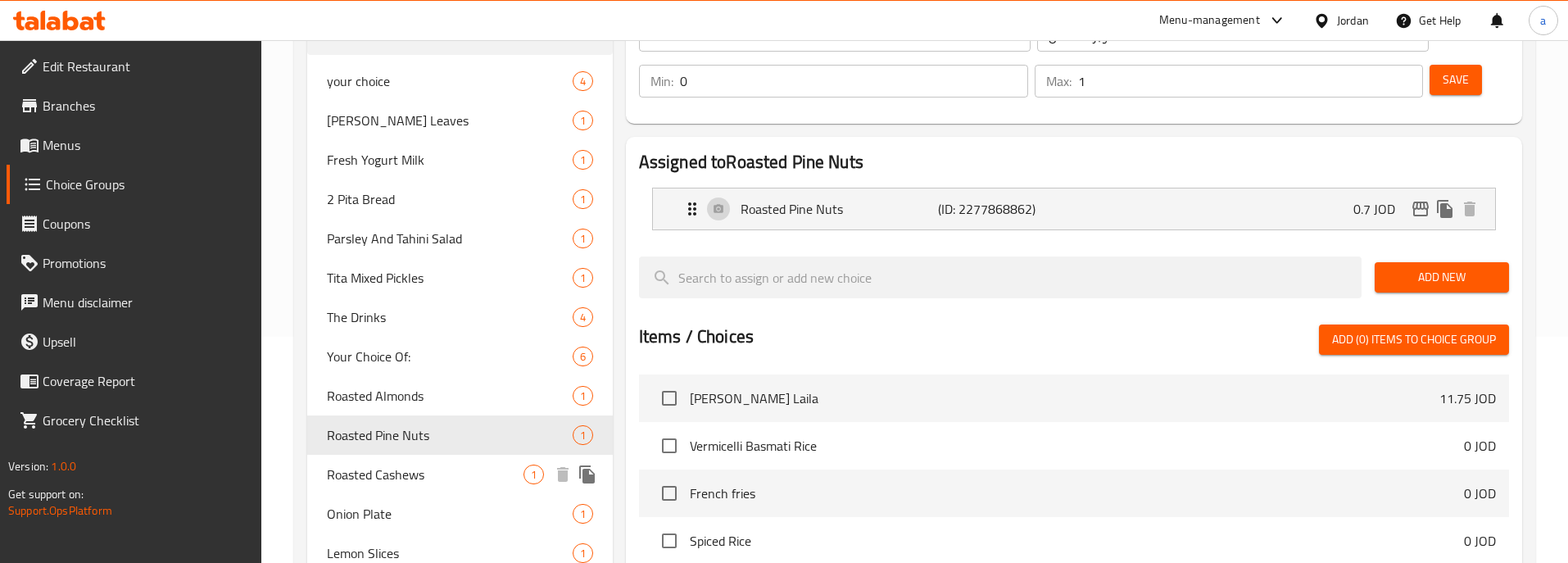
click at [407, 482] on span "Roasted Cashews" at bounding box center [425, 474] width 197 height 20
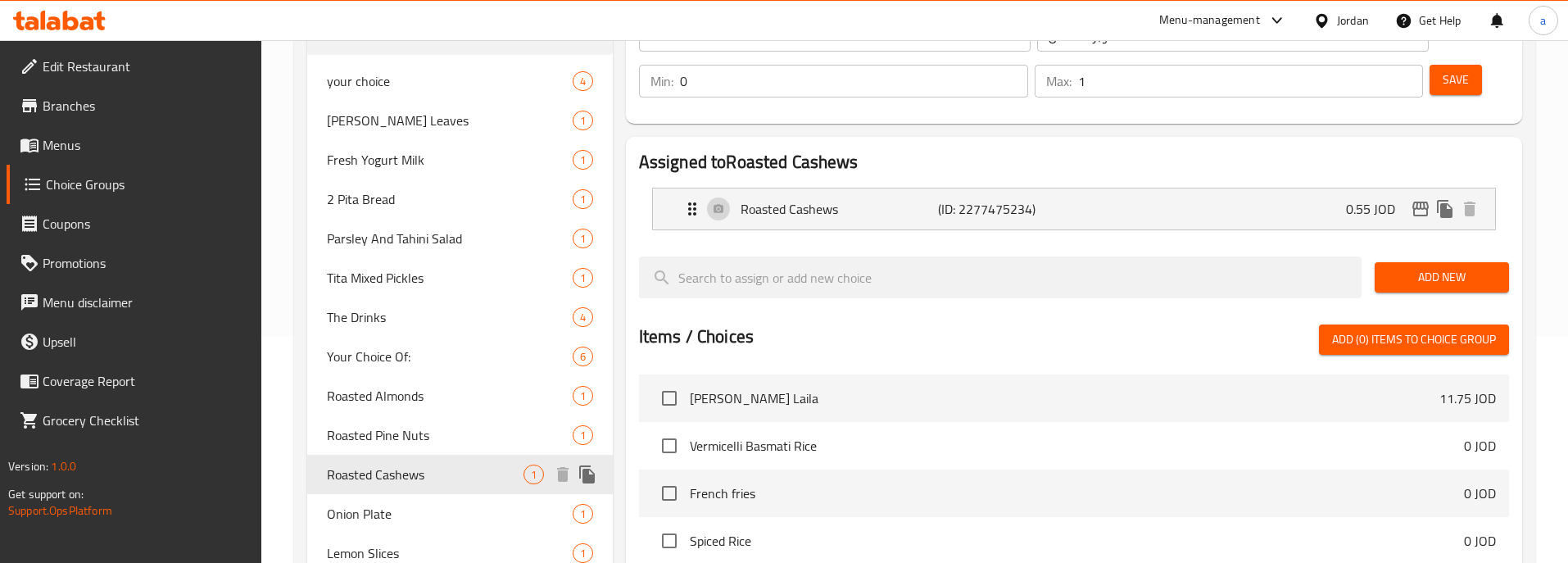
type input "Roasted Cashews"
type input "كاجو محمص"
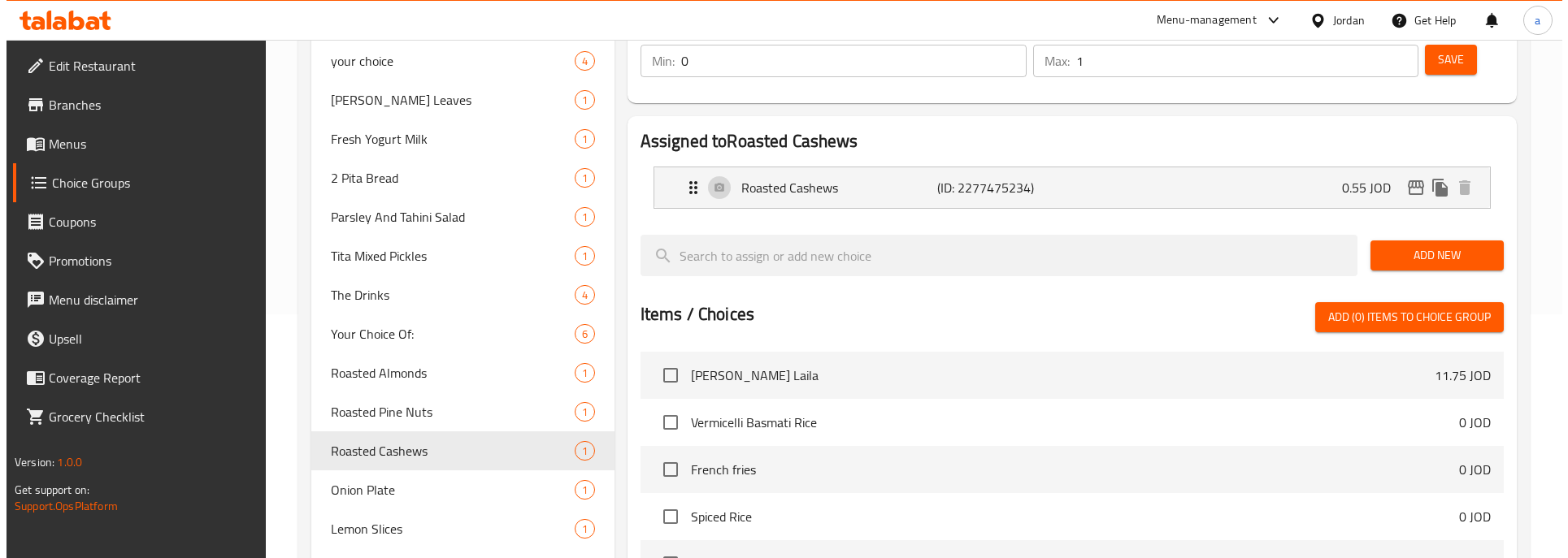
scroll to position [0, 0]
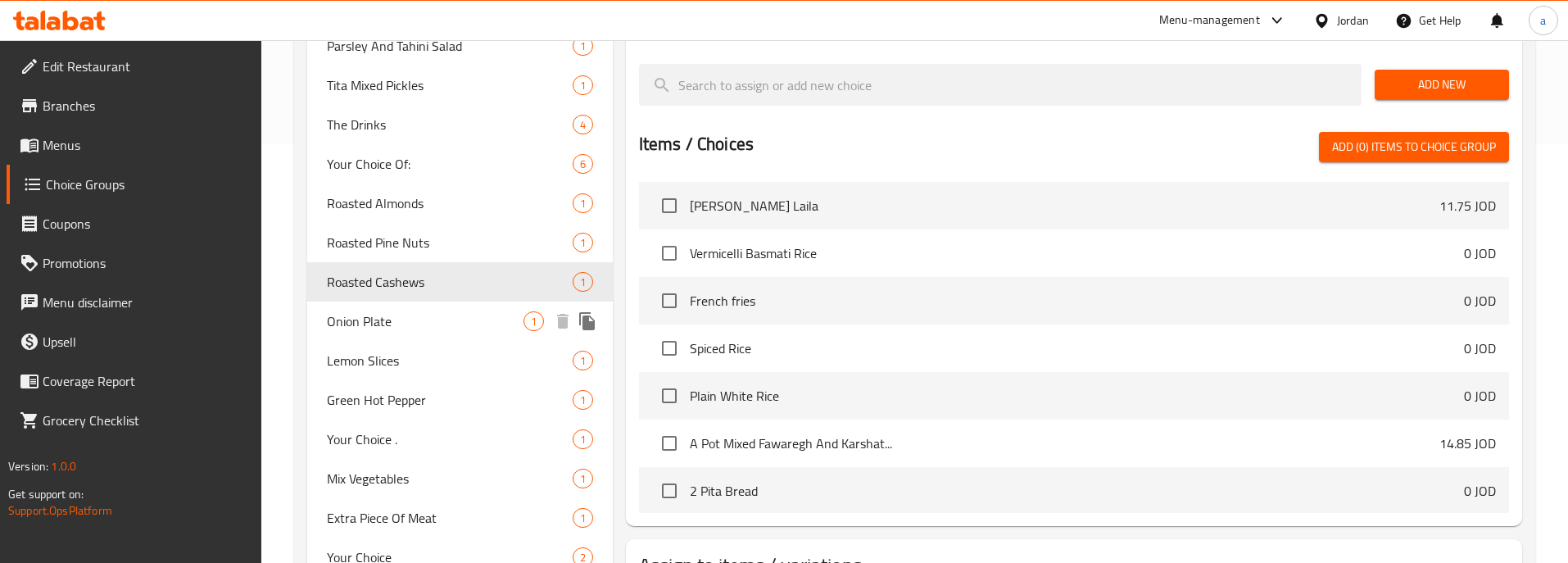
scroll to position [390, 0]
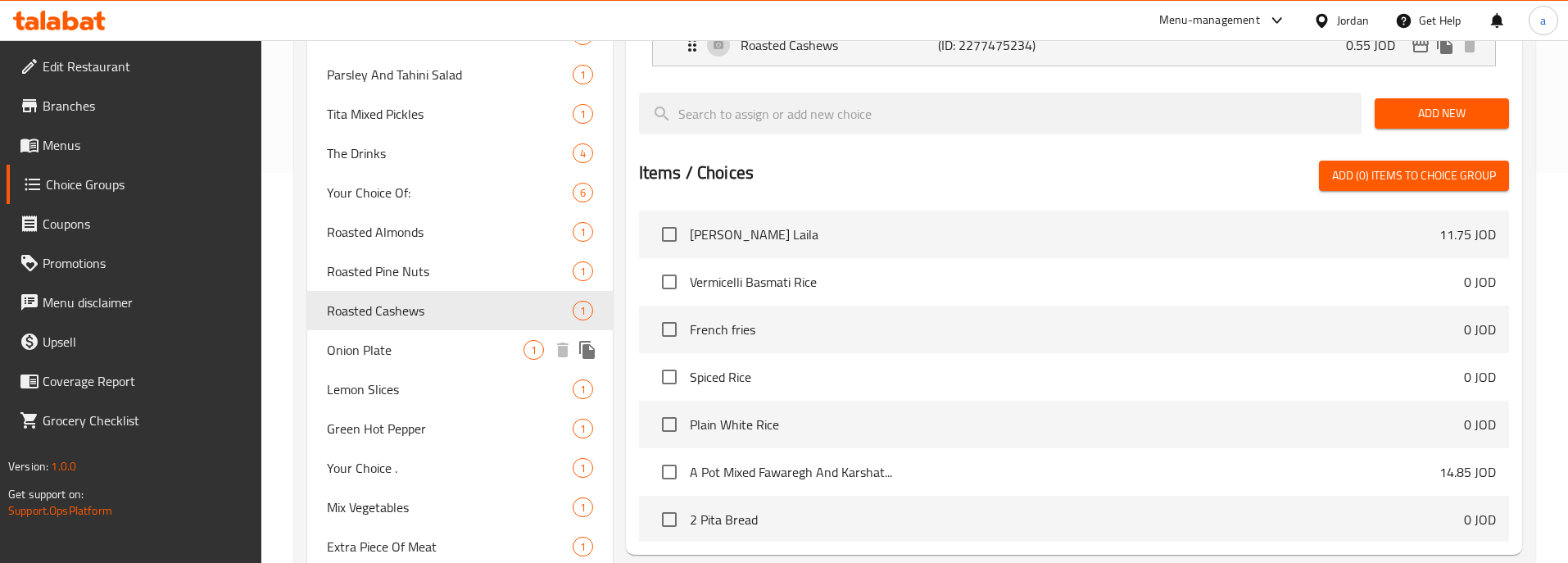
click at [396, 346] on span "Onion Plate" at bounding box center [425, 350] width 197 height 20
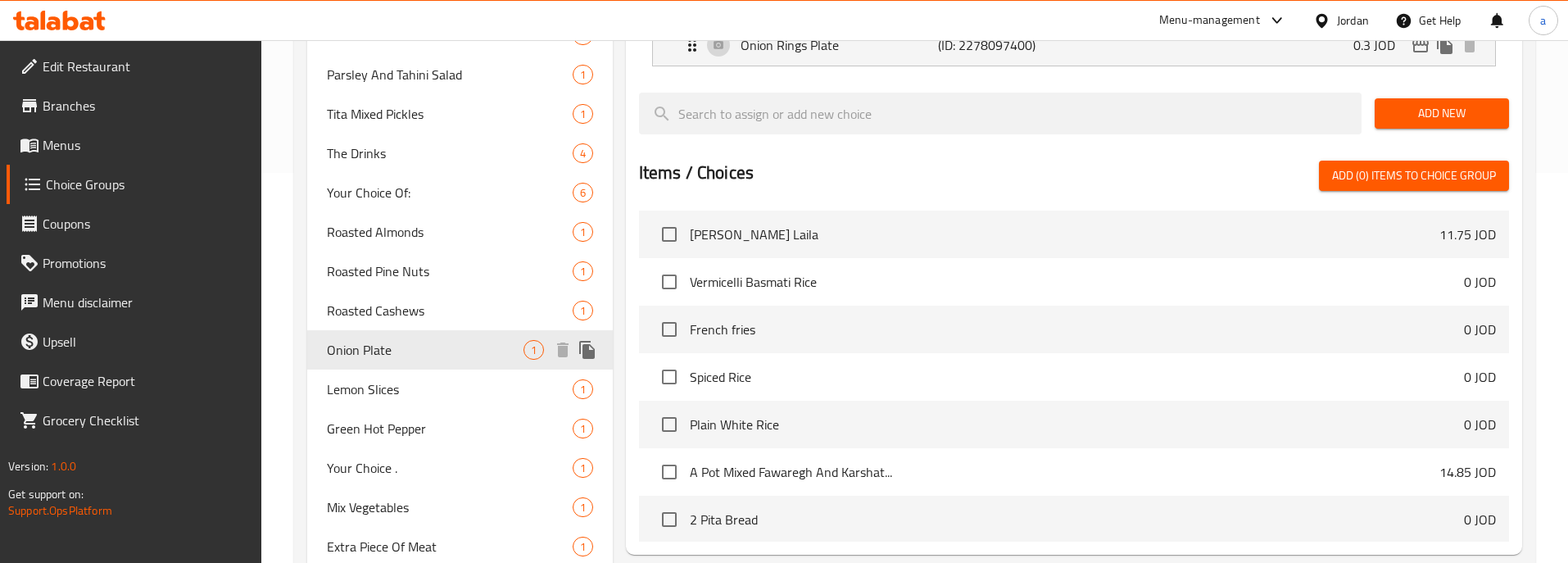
type input "Onion Plate"
type input "طبق بصل"
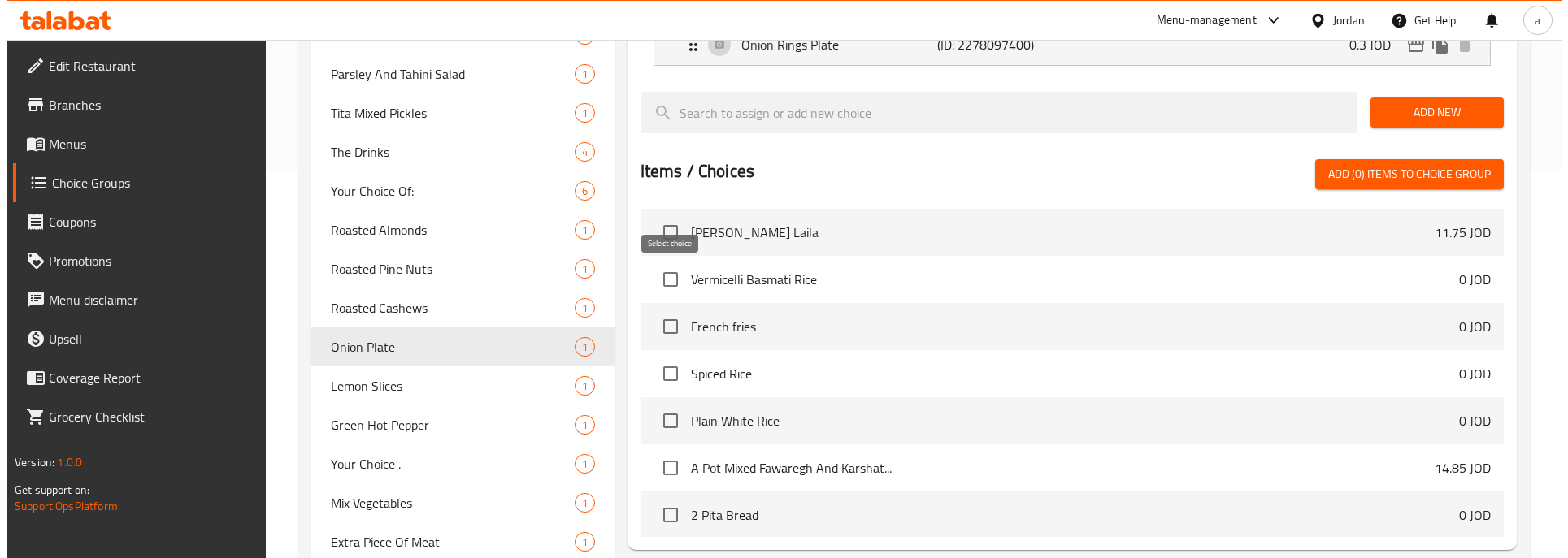
scroll to position [0, 0]
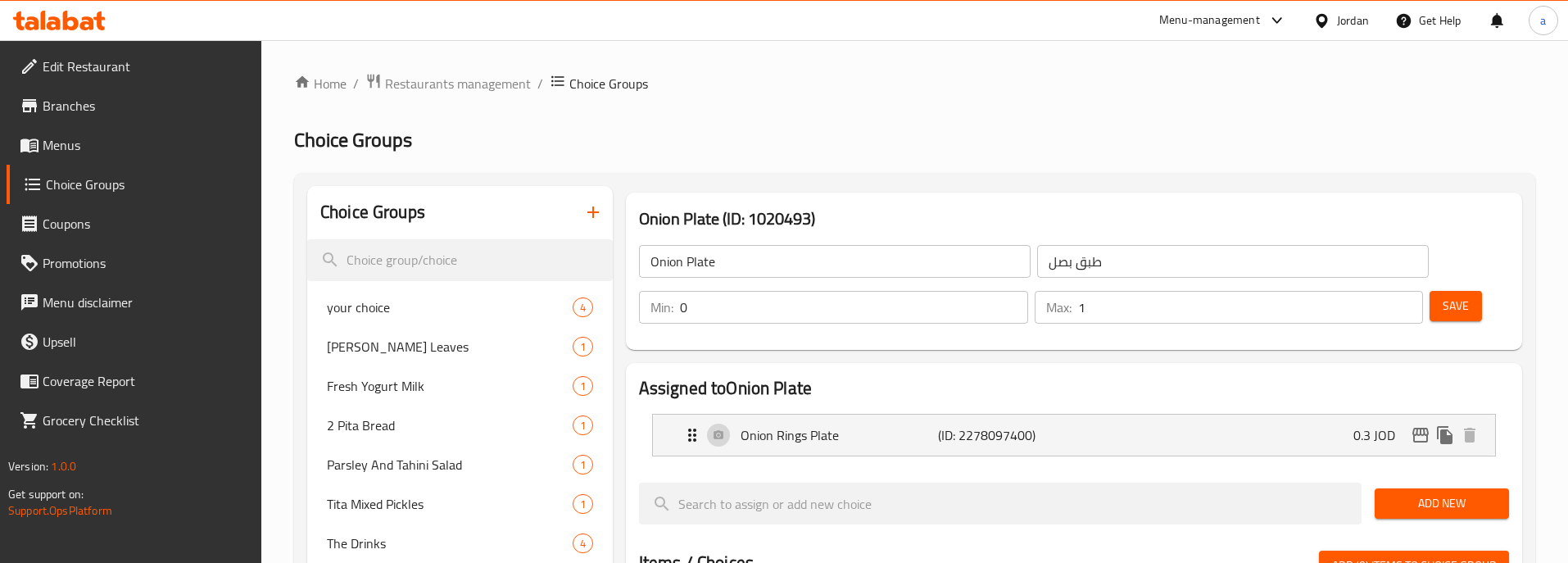
click at [782, 219] on h3 "Onion Plate (ID: 1020493)" at bounding box center [1073, 218] width 870 height 26
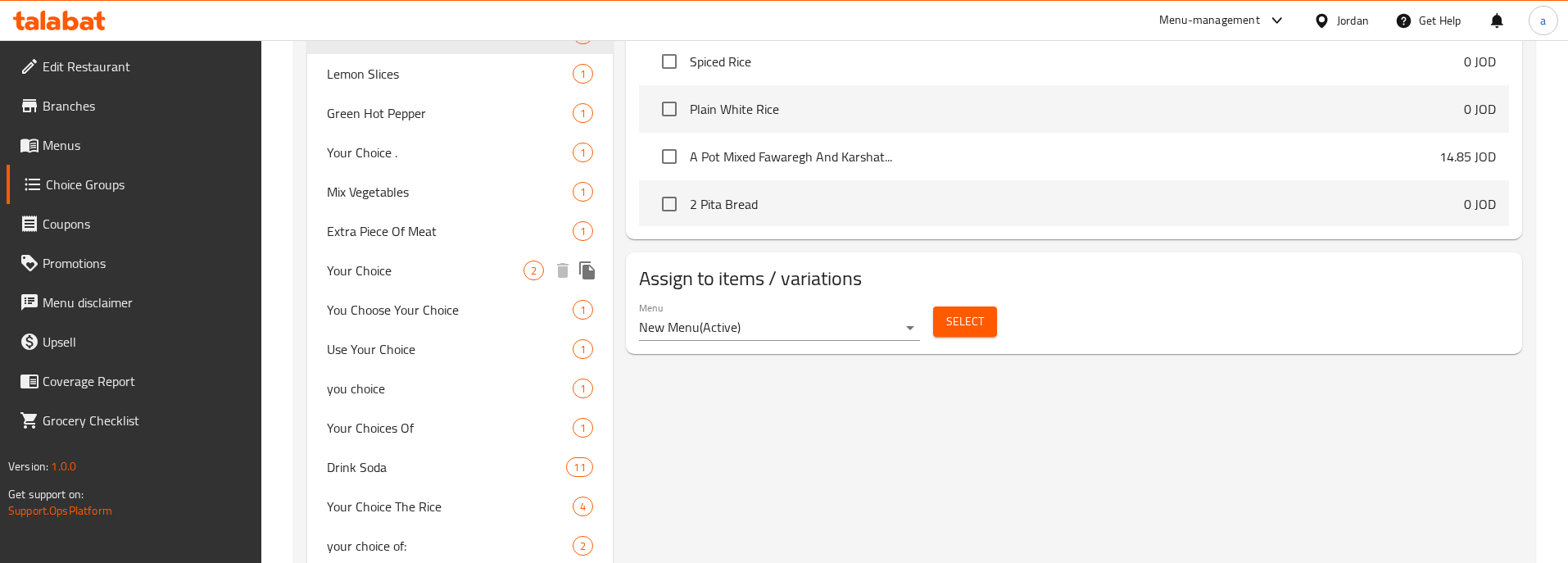
scroll to position [636, 0]
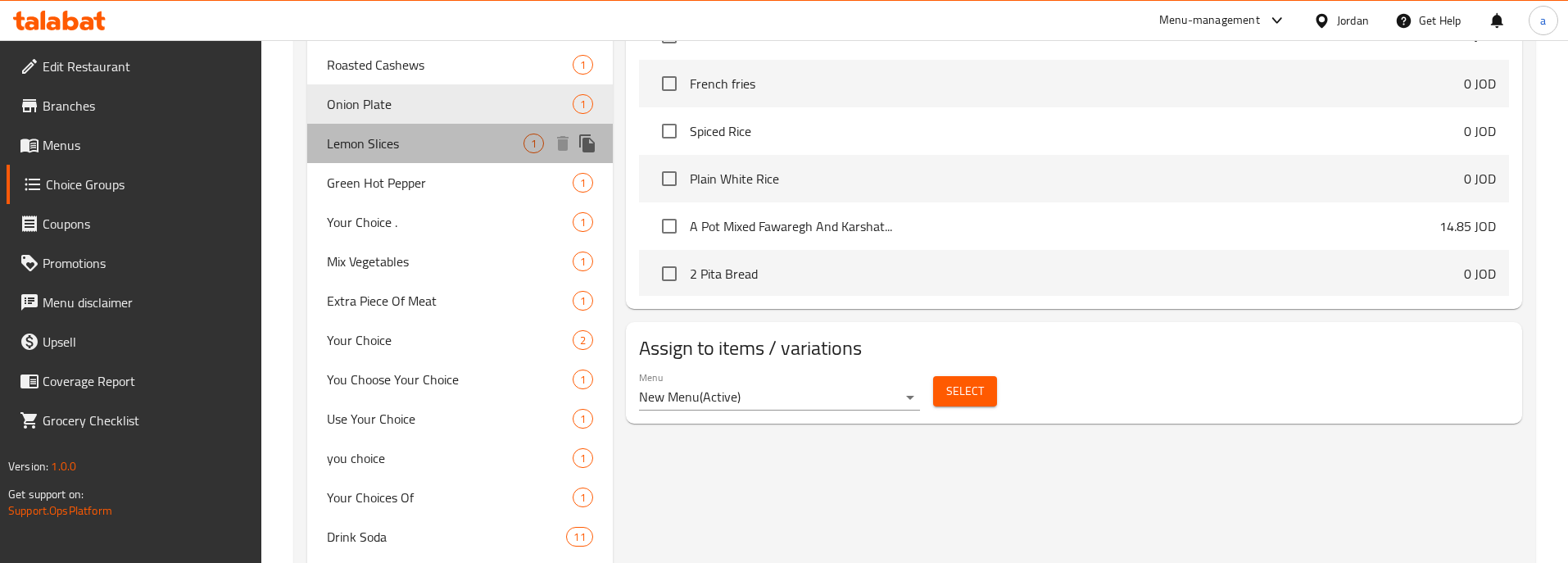
click at [402, 151] on span "Lemon Slices" at bounding box center [425, 143] width 197 height 20
type input "Lemon Slices"
type input "ليمون شرائح"
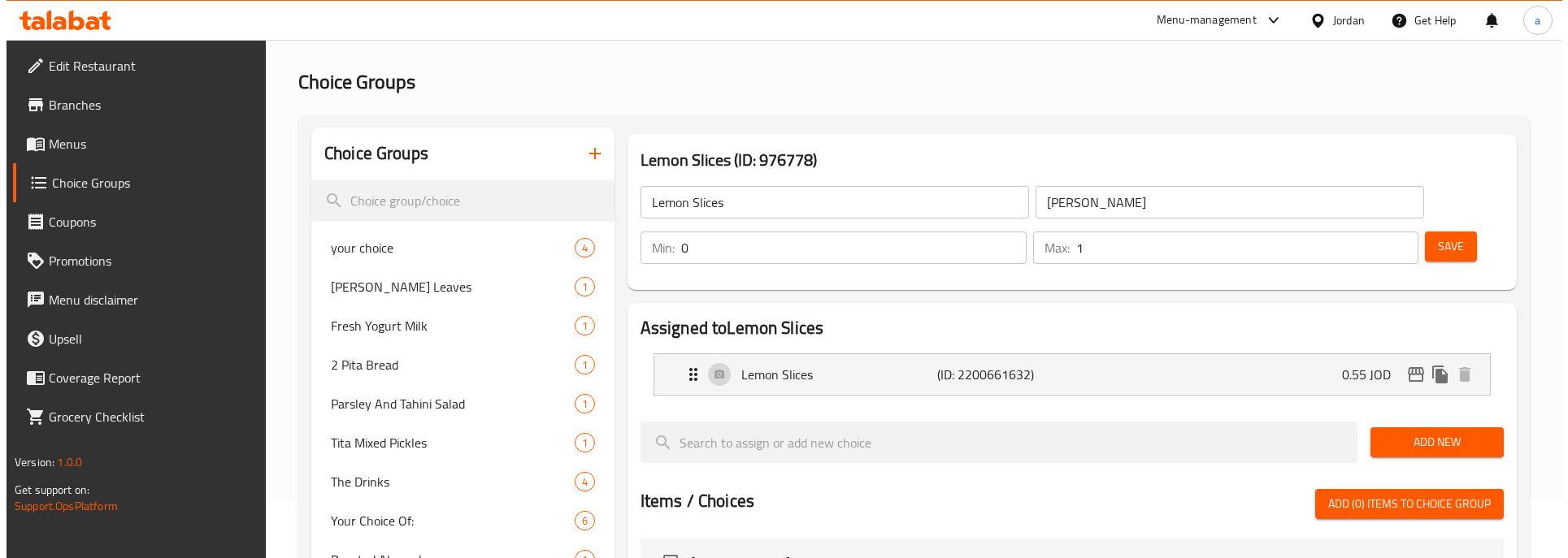
scroll to position [0, 0]
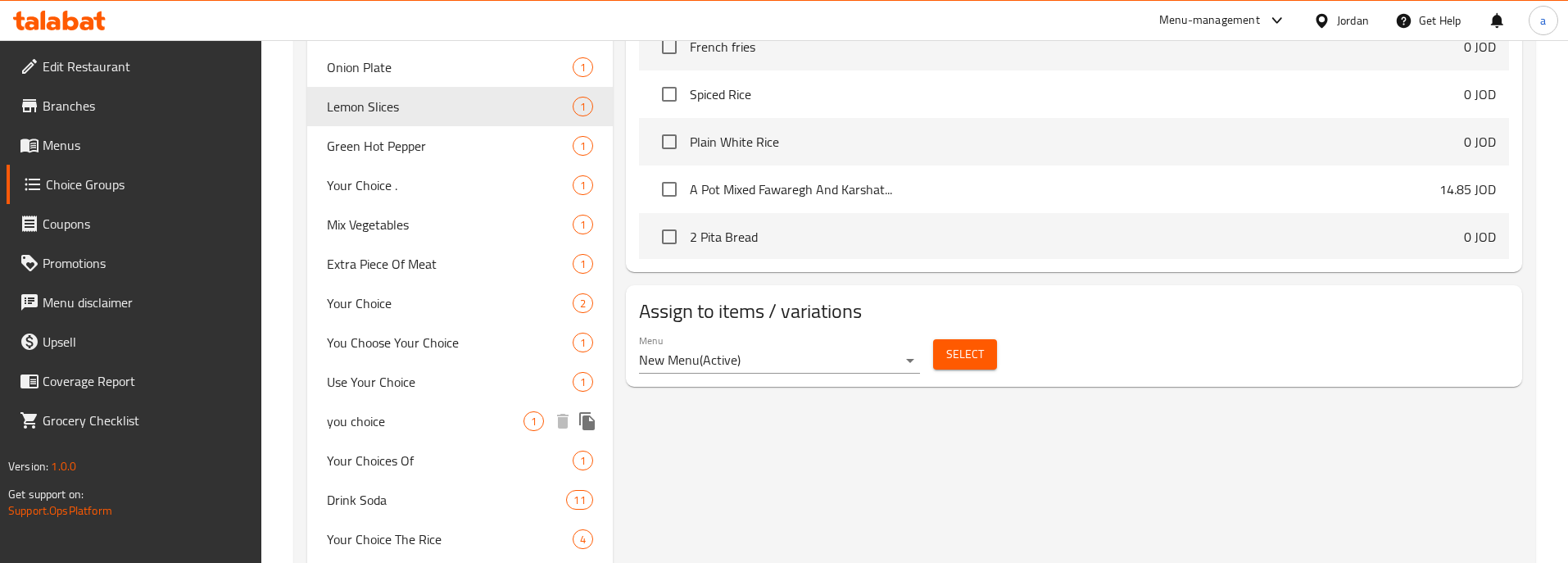
scroll to position [473, 0]
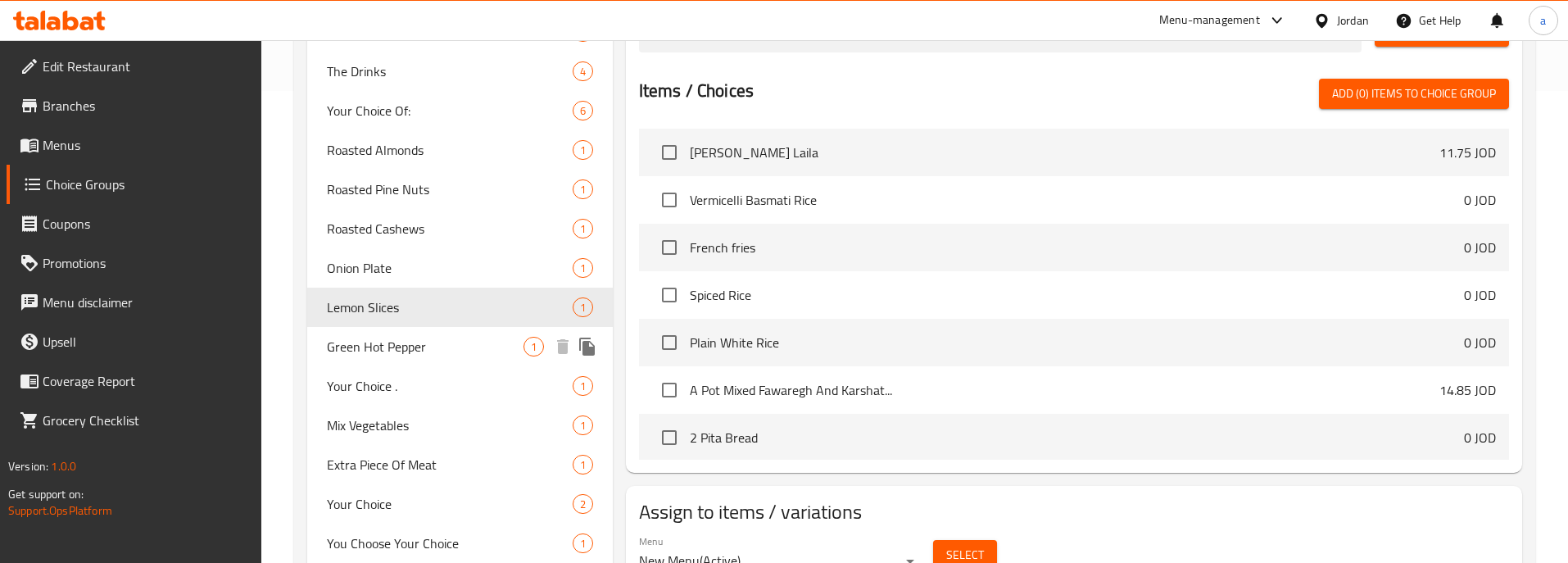
drag, startPoint x: 398, startPoint y: 351, endPoint x: 529, endPoint y: 336, distance: 131.9
click at [398, 351] on span "Green Hot Pepper" at bounding box center [425, 346] width 197 height 20
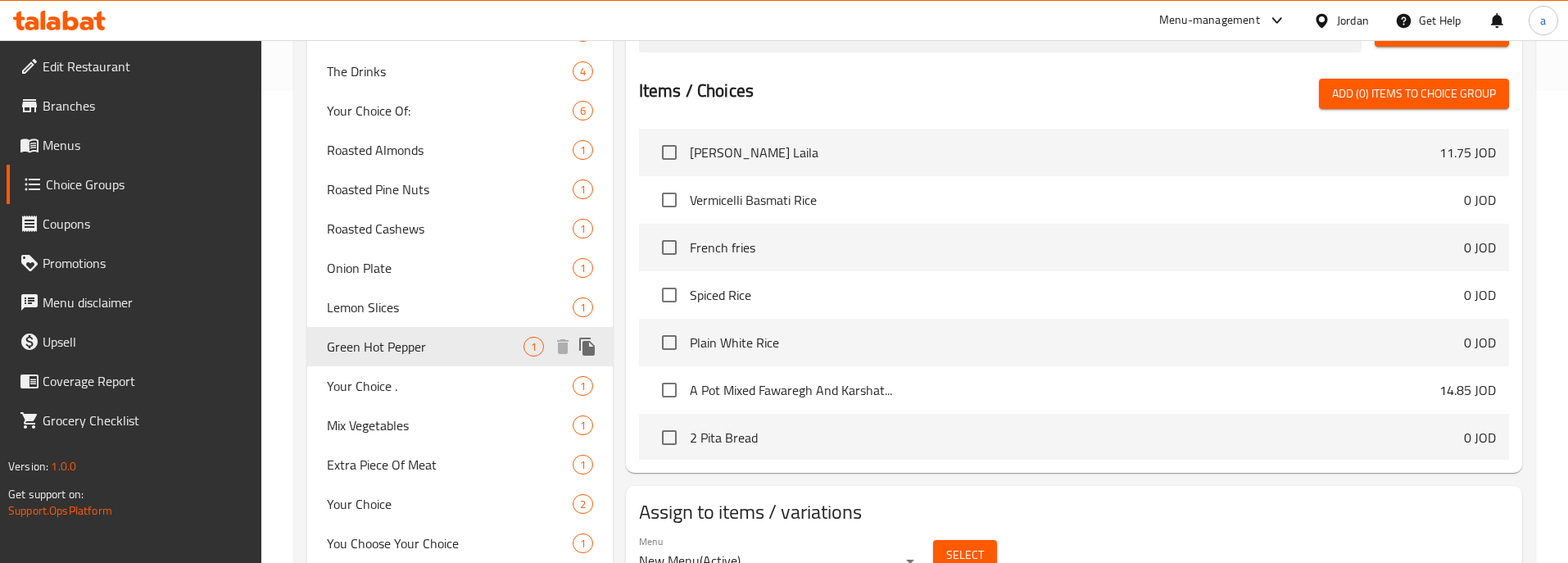
type input "Green Hot Pepper"
type input "فلفل اخضر حار"
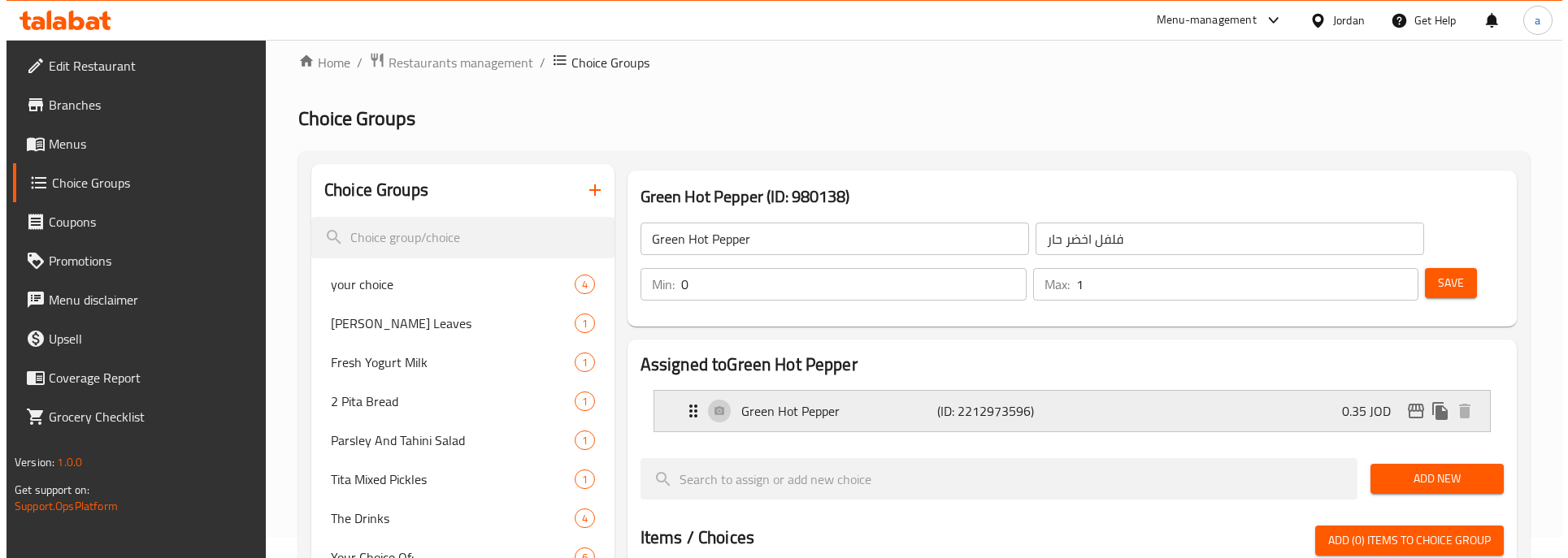
scroll to position [0, 0]
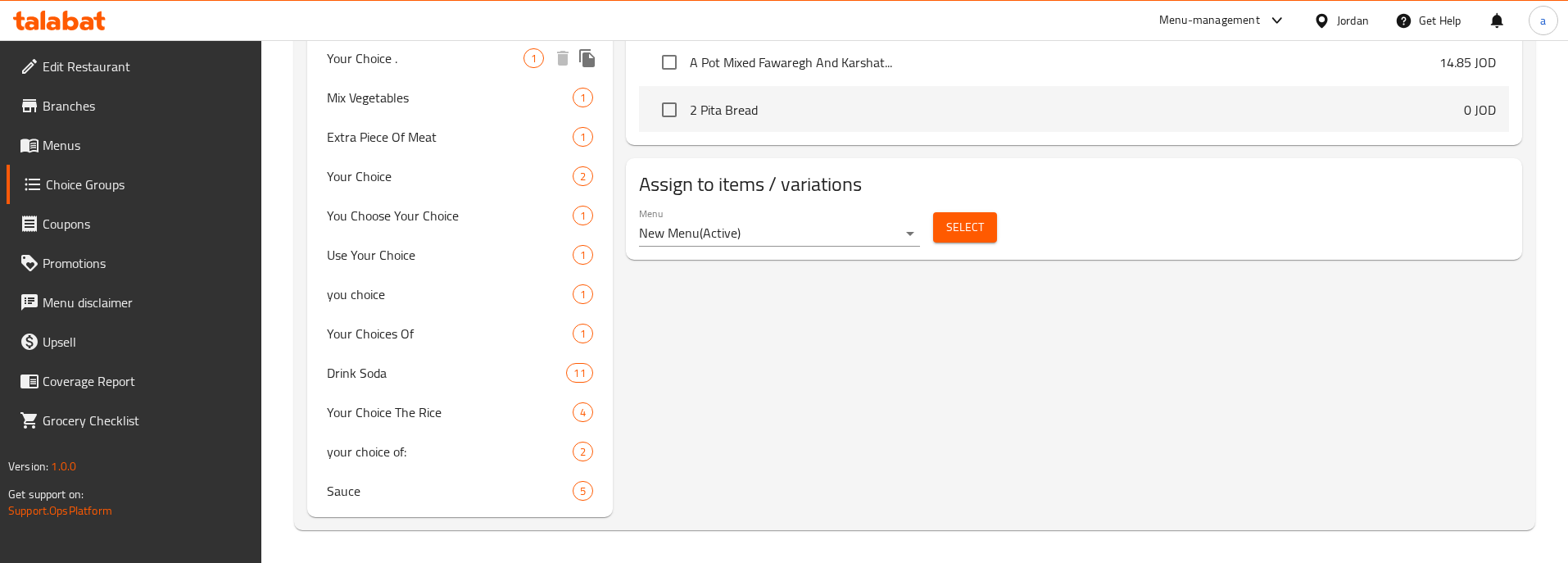
scroll to position [636, 0]
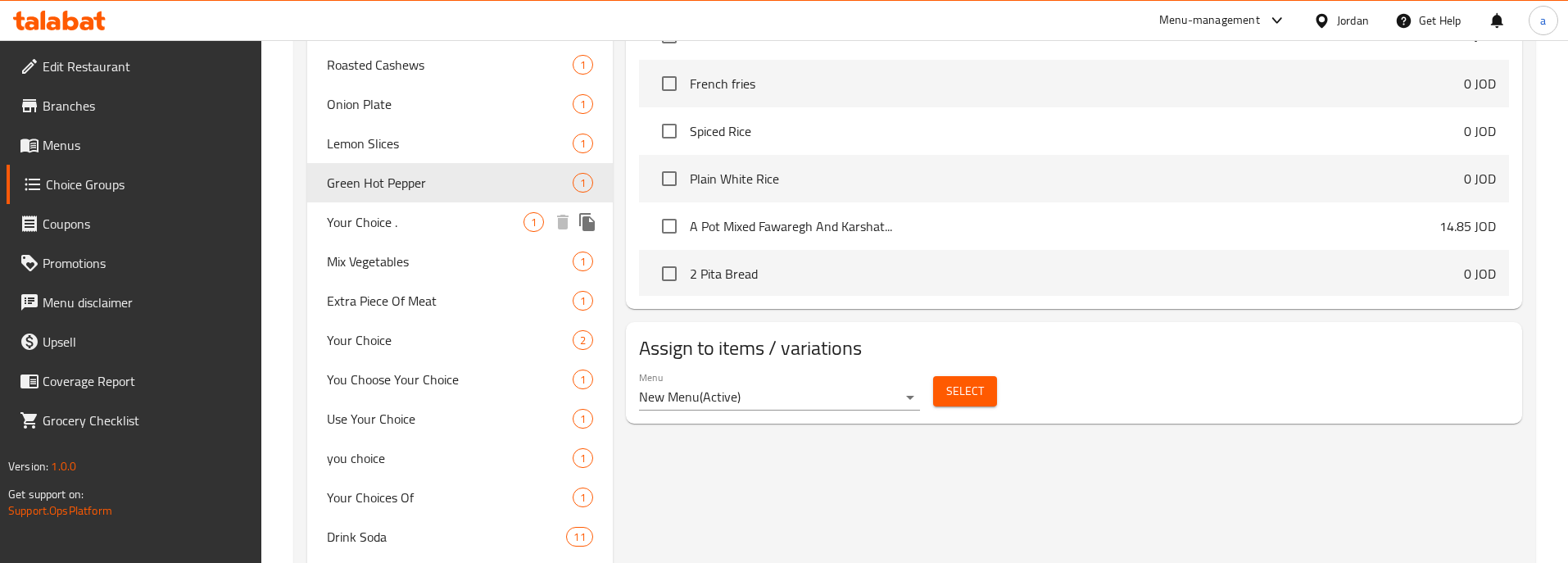
drag, startPoint x: 418, startPoint y: 225, endPoint x: 444, endPoint y: 239, distance: 29.5
click at [418, 225] on span "Your Choice ." at bounding box center [425, 222] width 197 height 20
type input "Your Choice ."
type input "اختيارك ."
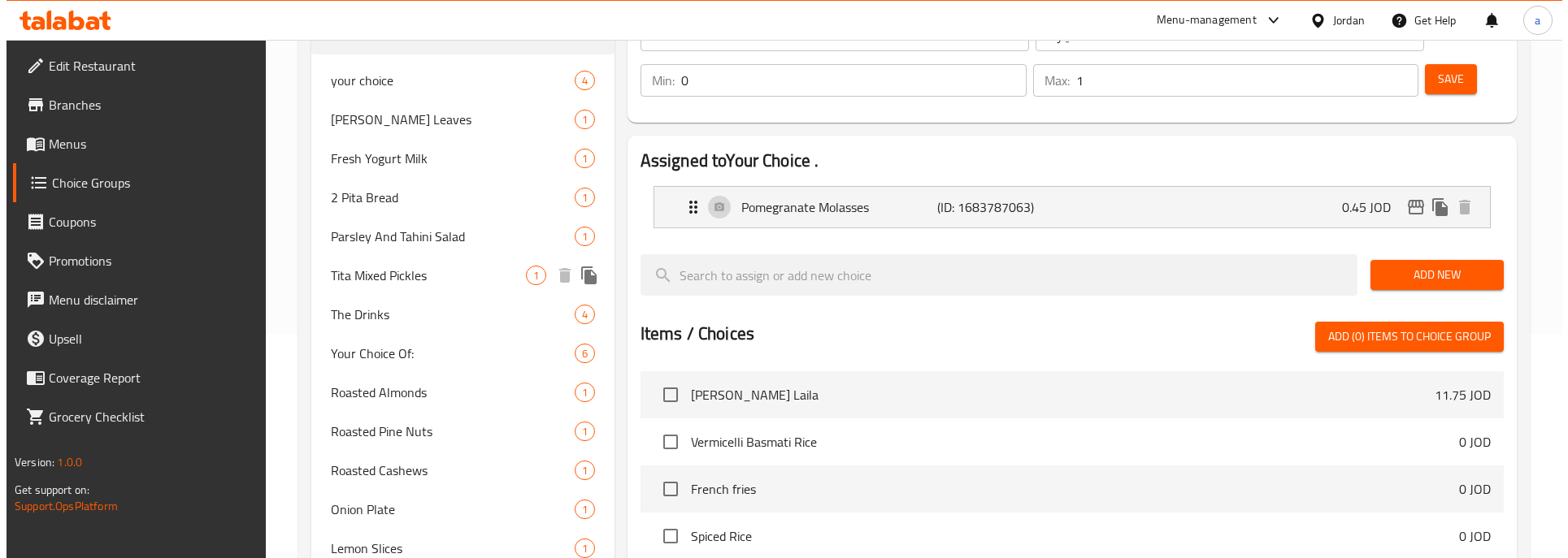
scroll to position [0, 0]
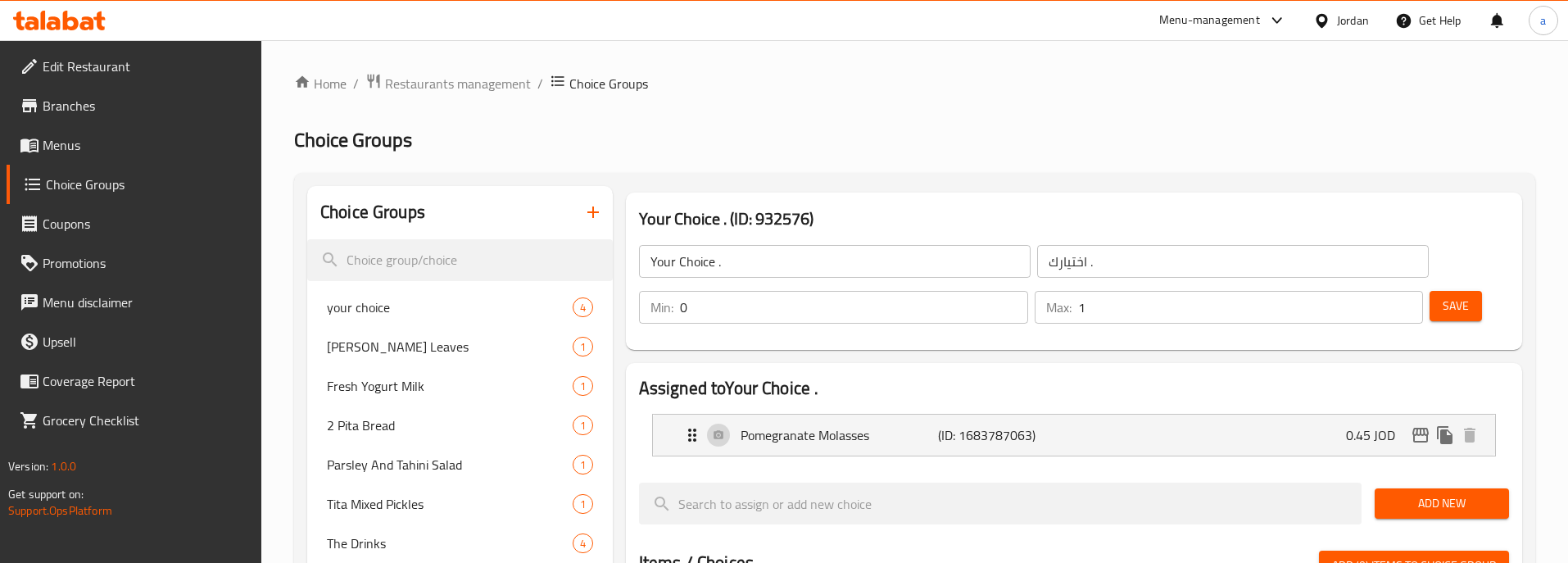
click at [784, 127] on h2 "Choice Groups" at bounding box center [915, 140] width 1242 height 26
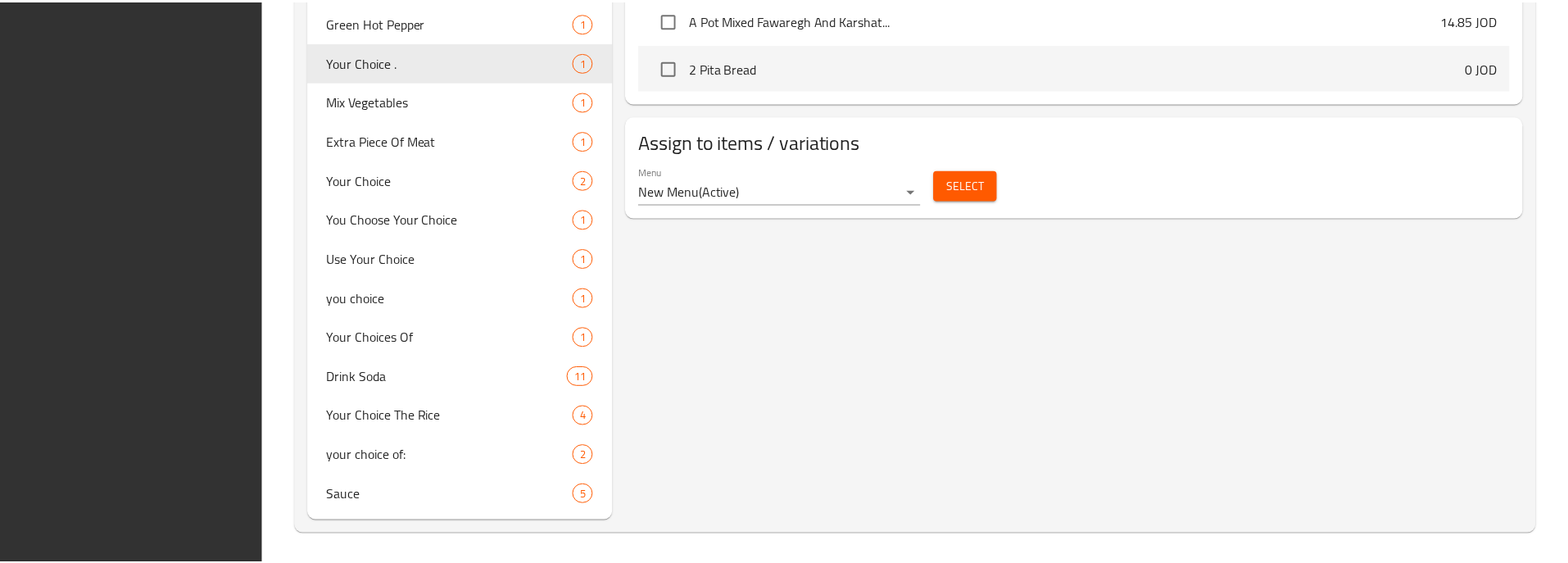
scroll to position [800, 0]
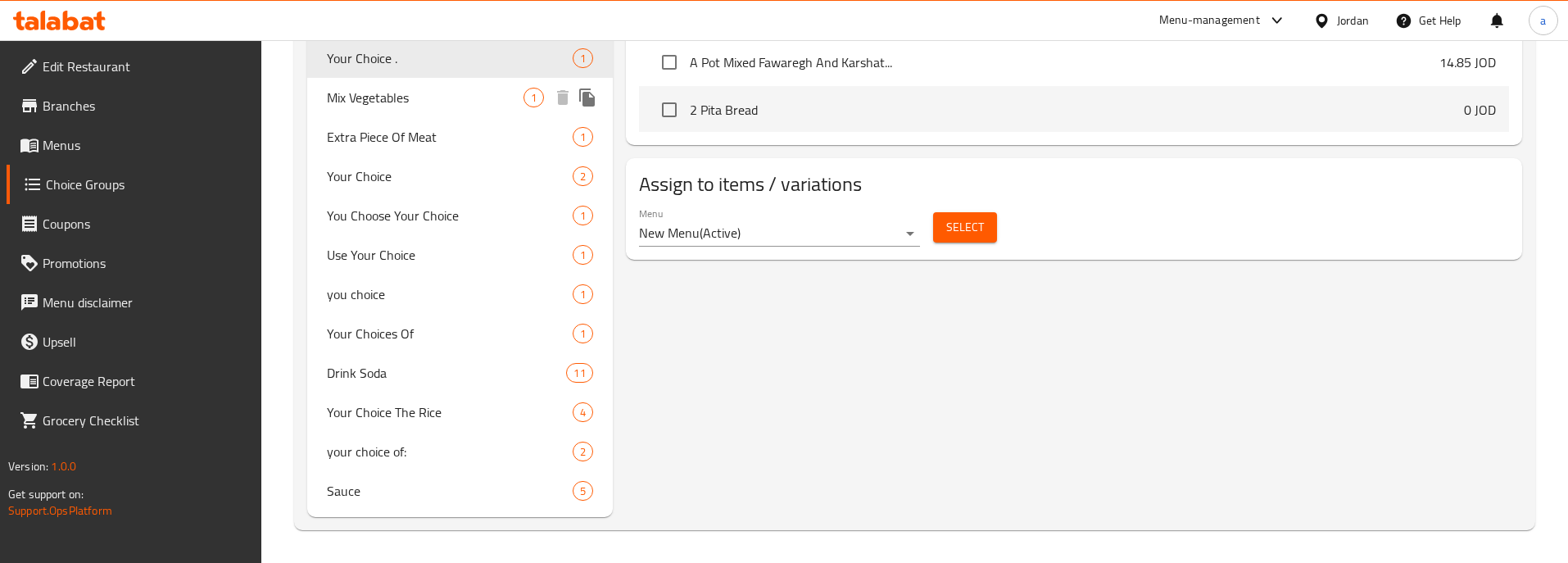
click at [394, 107] on span "Mix Vegetables" at bounding box center [425, 98] width 197 height 20
type input "Mix Vegetables"
type input "خضره مشكله"
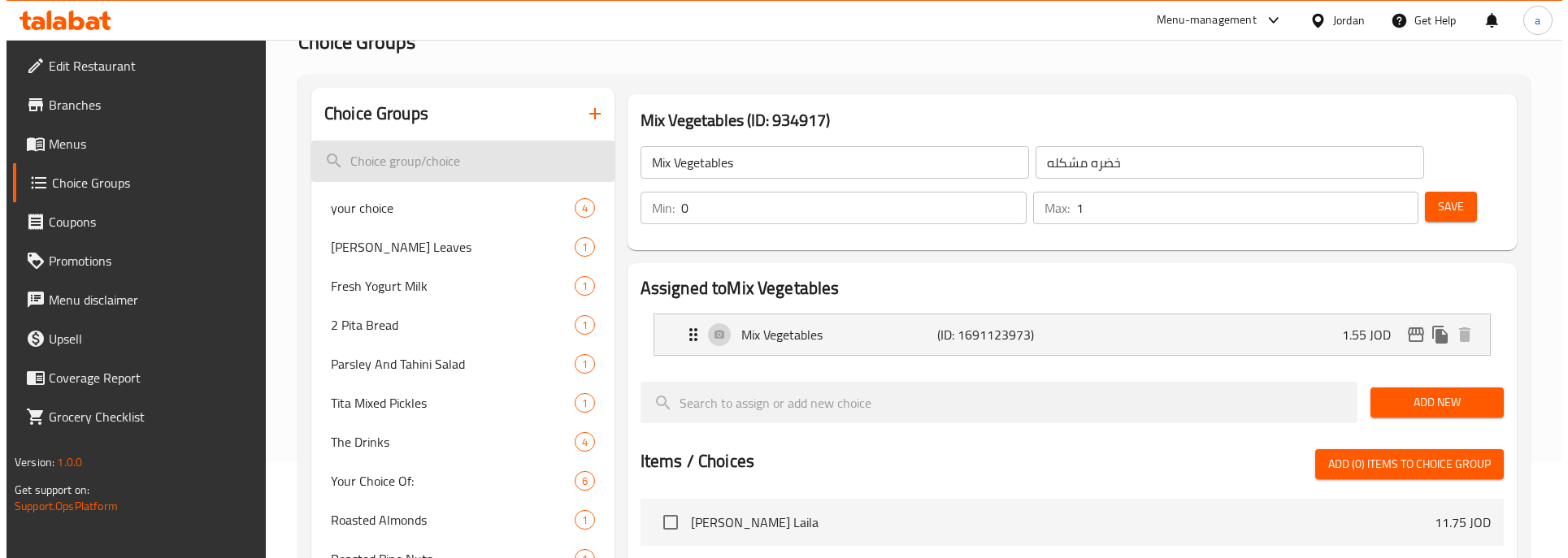
scroll to position [0, 0]
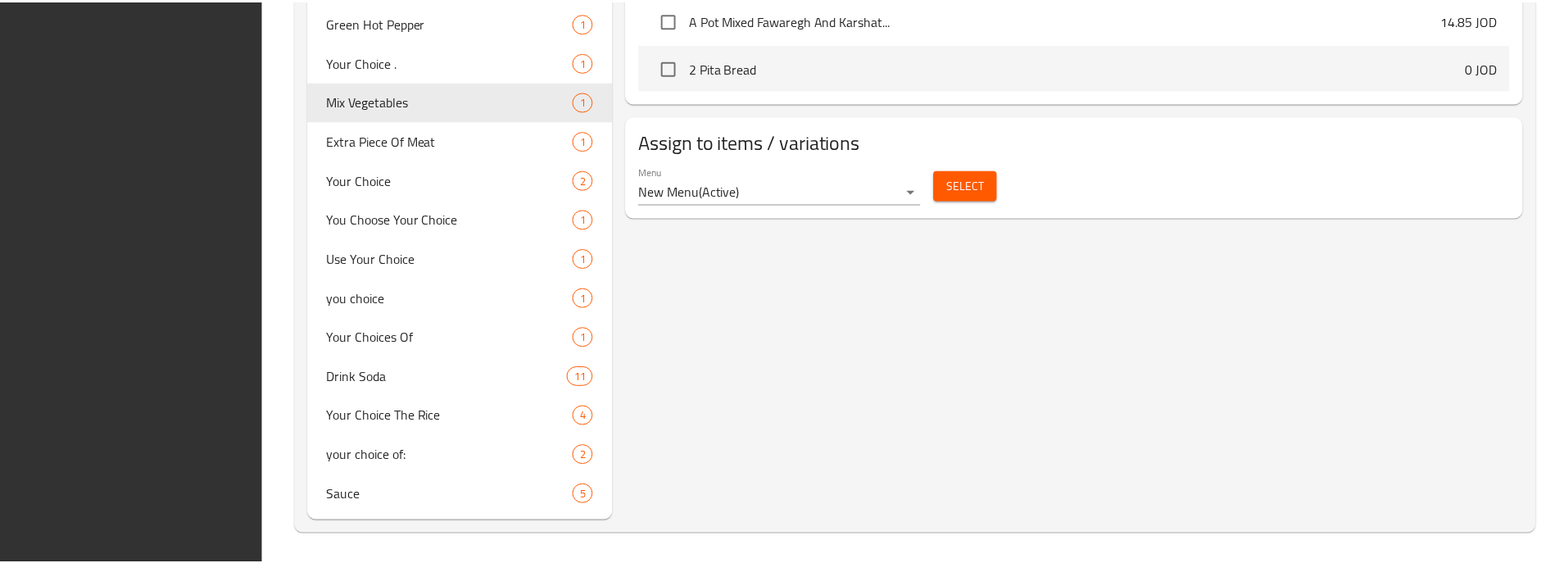
scroll to position [800, 0]
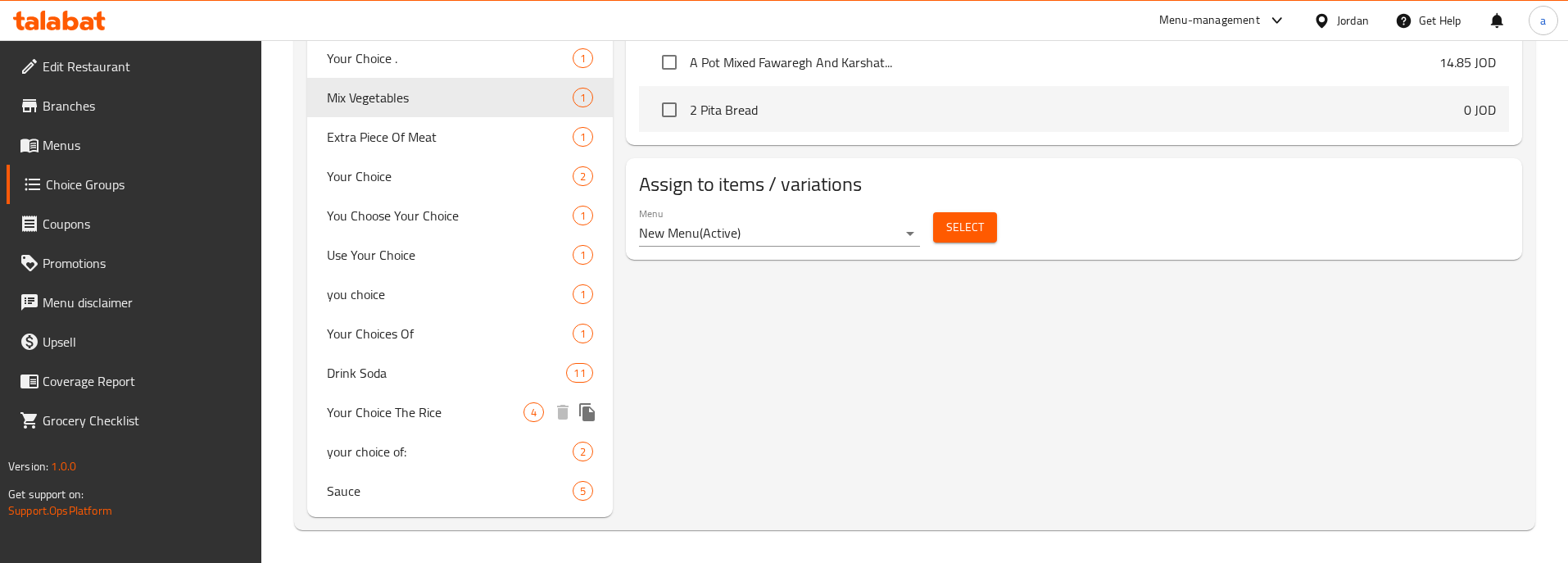
click at [370, 418] on span "Your Choice The Rice" at bounding box center [425, 413] width 197 height 20
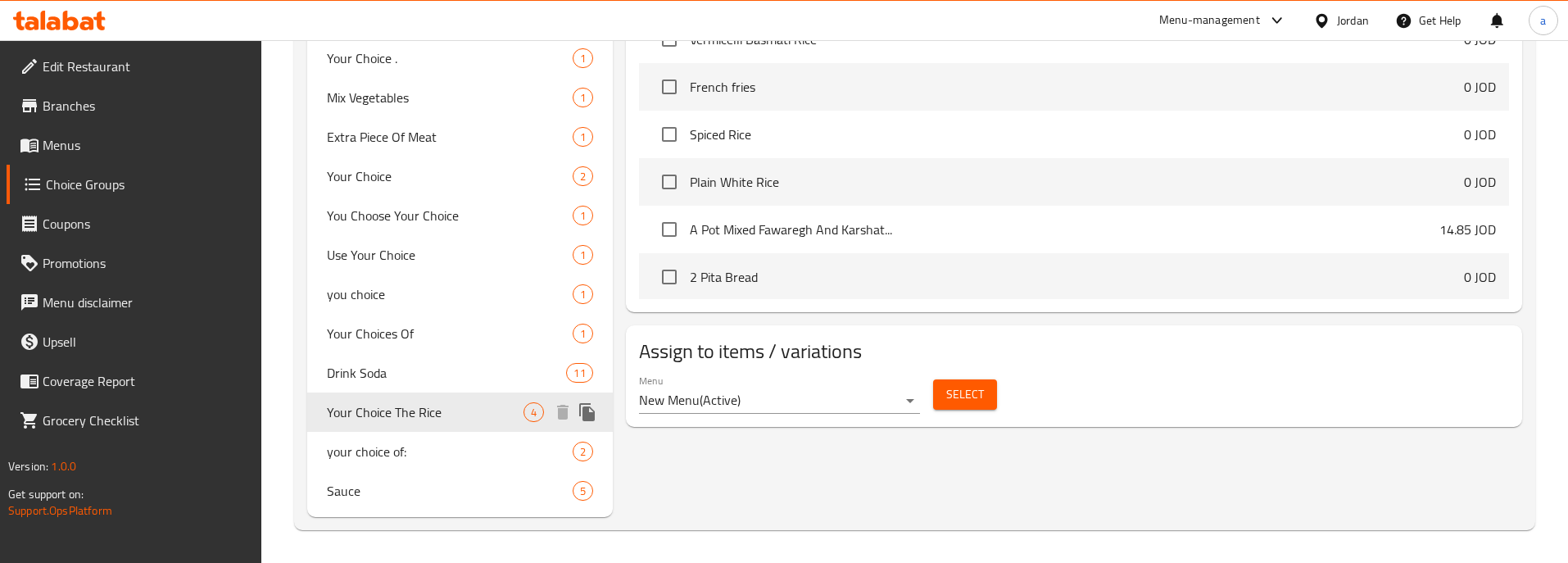
type input "Your Choice The Rice"
type input "اختياراتك"
type input "1"
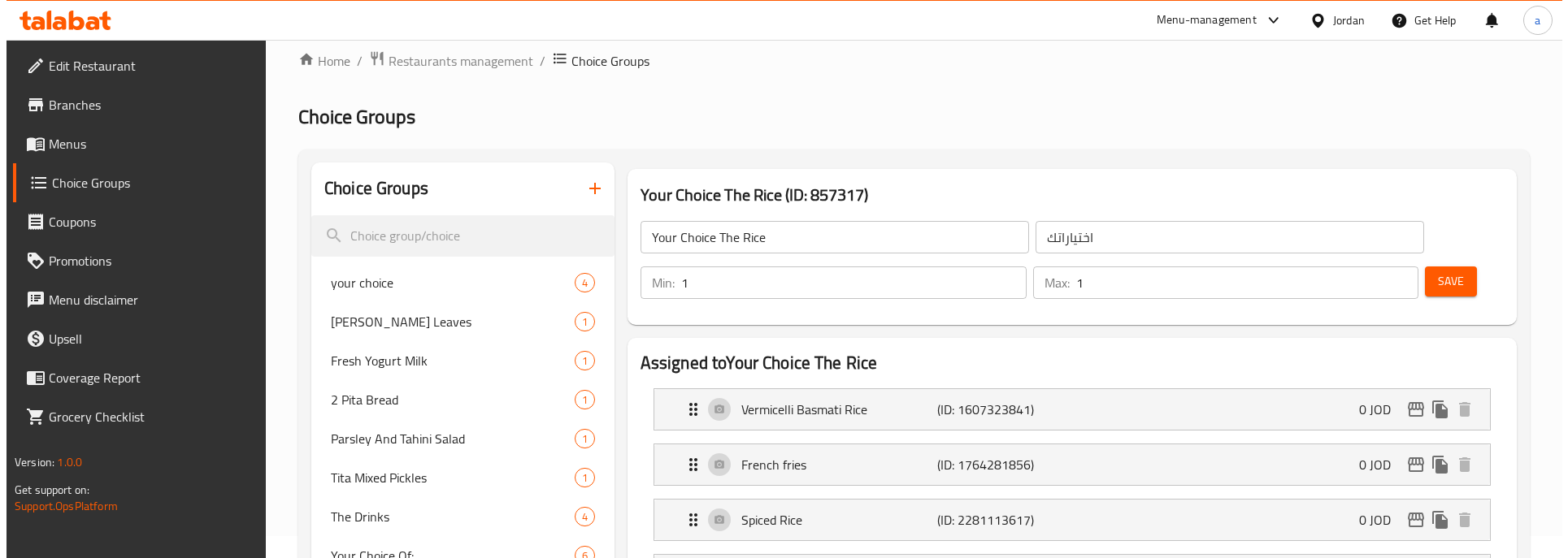
scroll to position [0, 0]
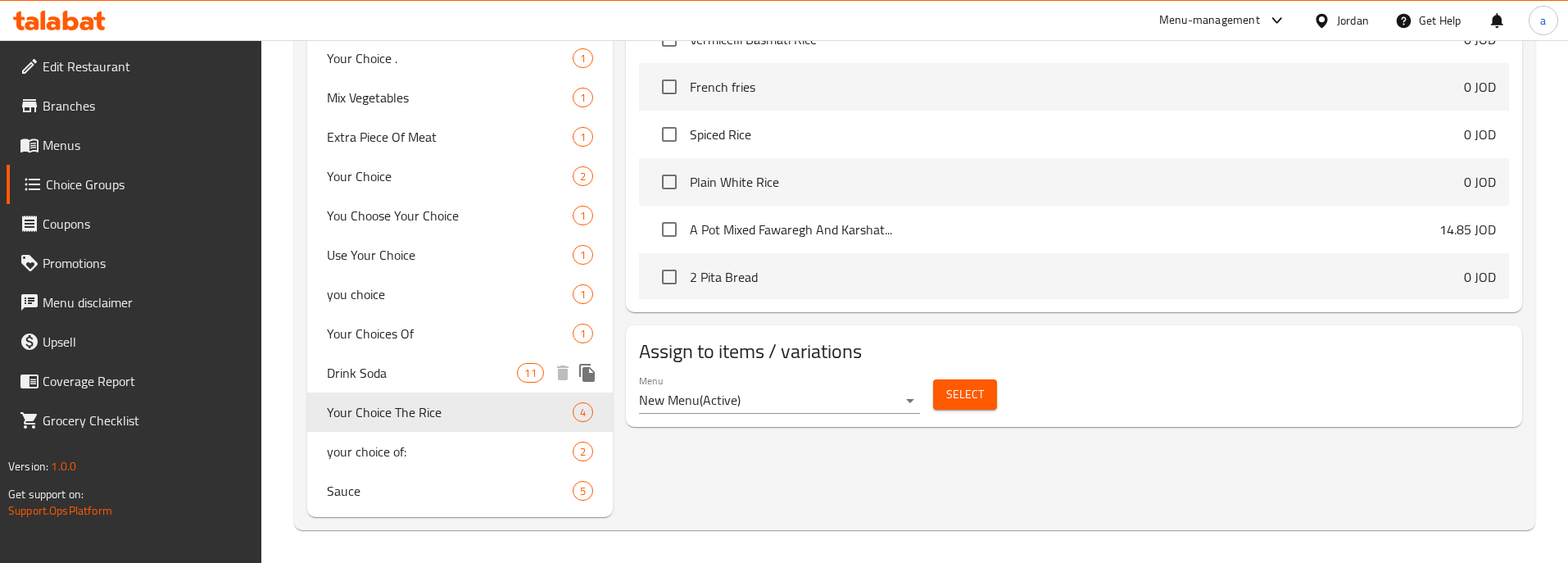
click at [392, 379] on span "Drink Soda" at bounding box center [421, 373] width 190 height 20
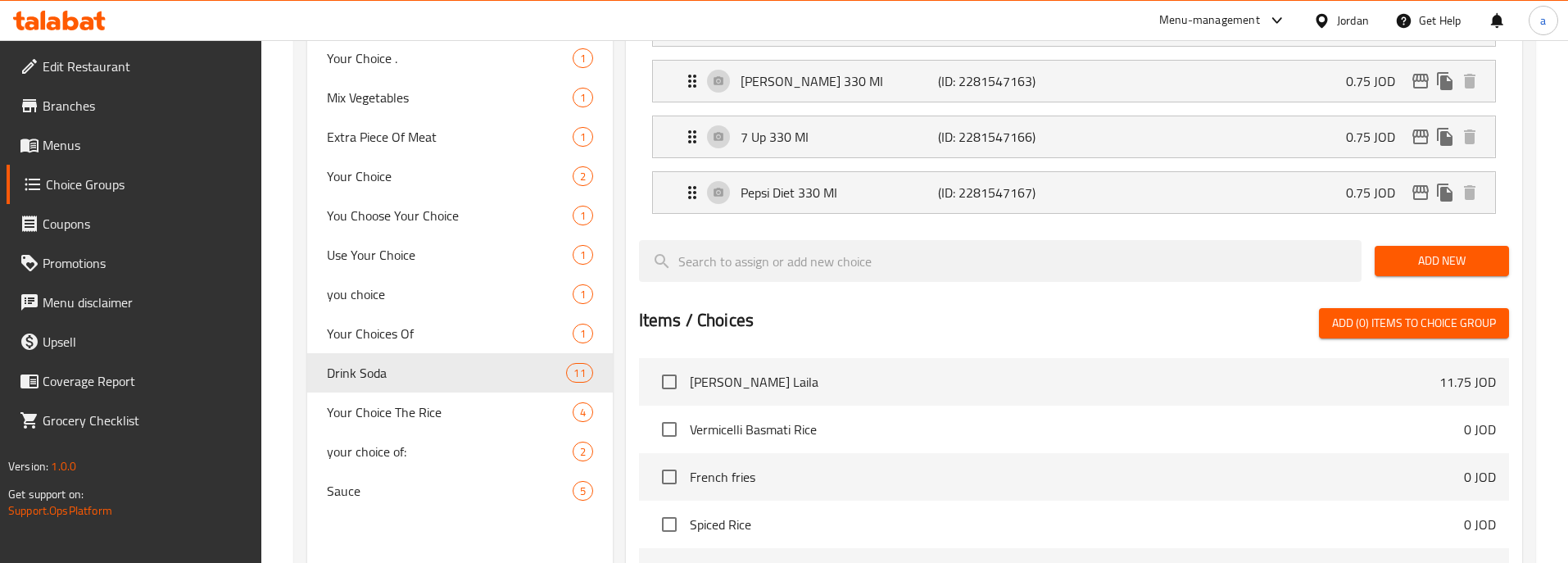
type input "Drink Soda"
type input "شرب الصودا"
type input "0"
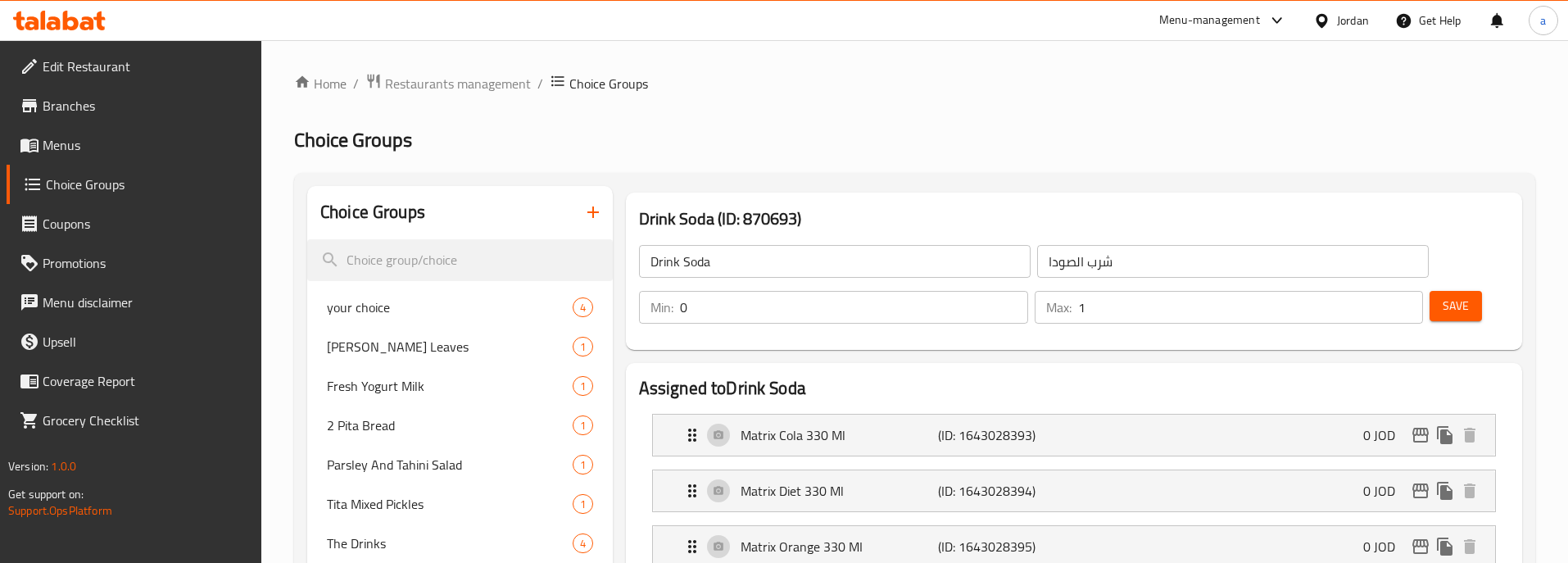
click at [951, 81] on ol "Home / Restaurants management / Choice Groups" at bounding box center [915, 84] width 1242 height 21
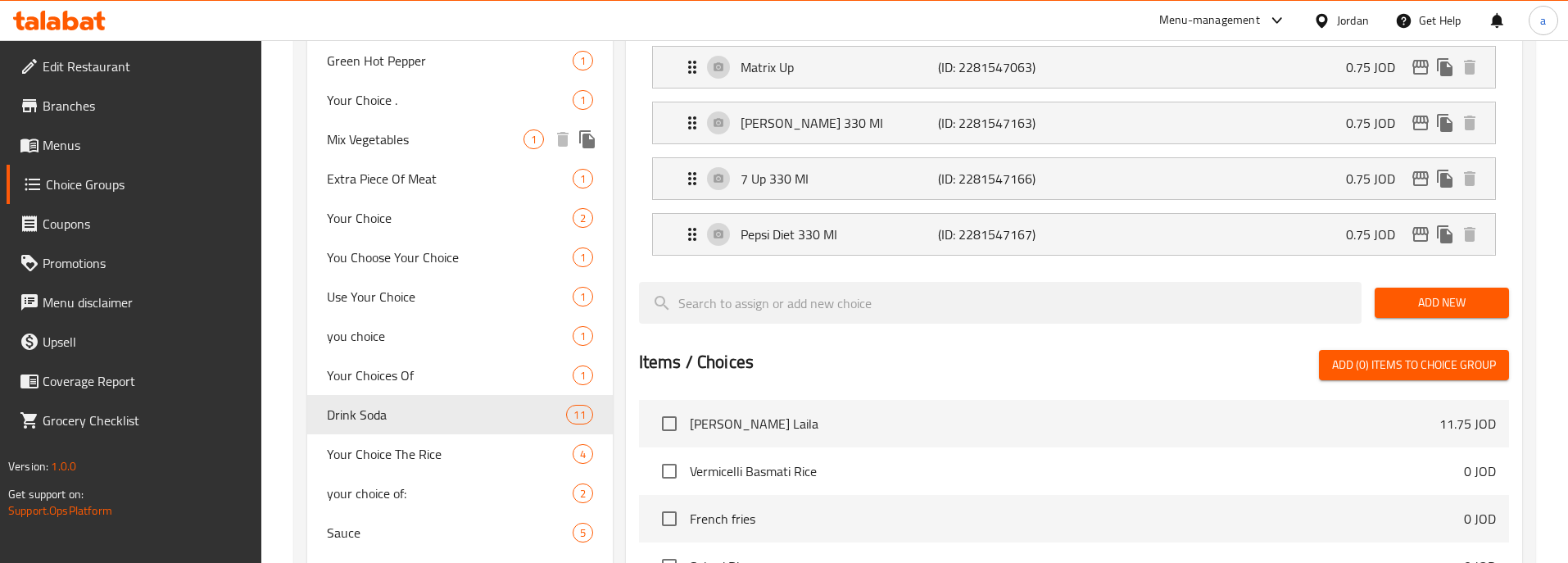
scroll to position [733, 0]
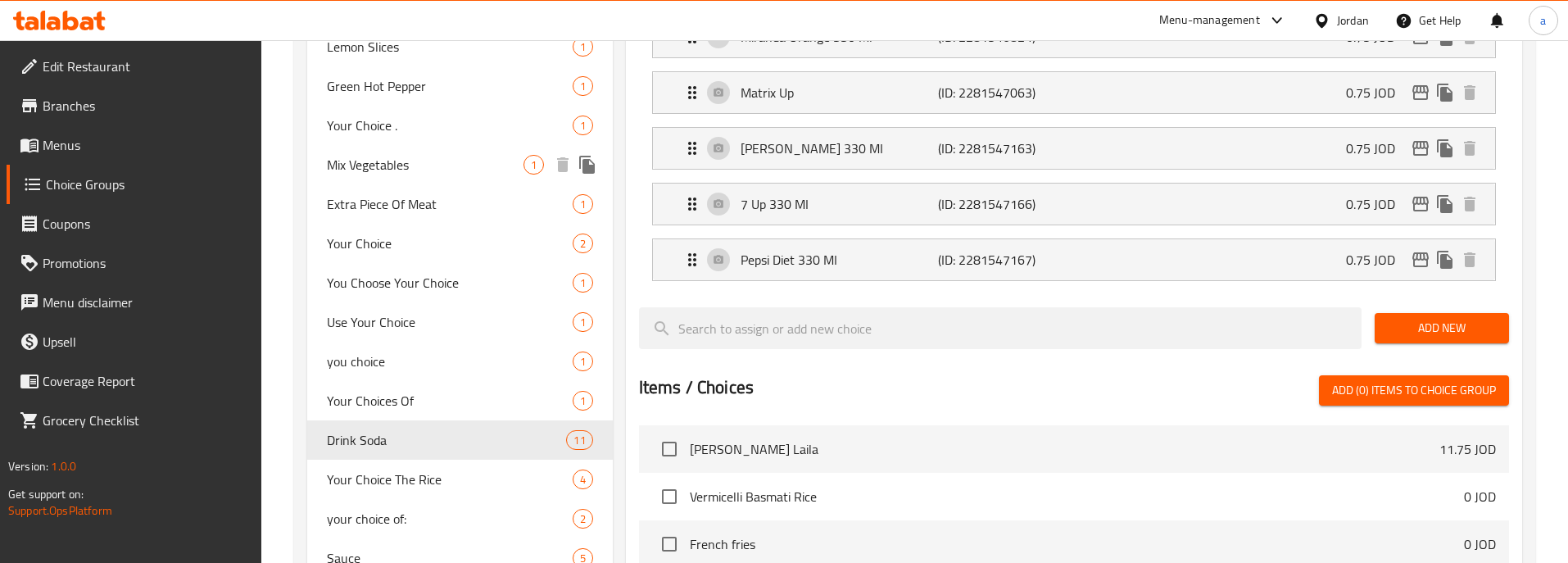
click at [413, 148] on div "Mix Vegetables 1" at bounding box center [460, 165] width 306 height 39
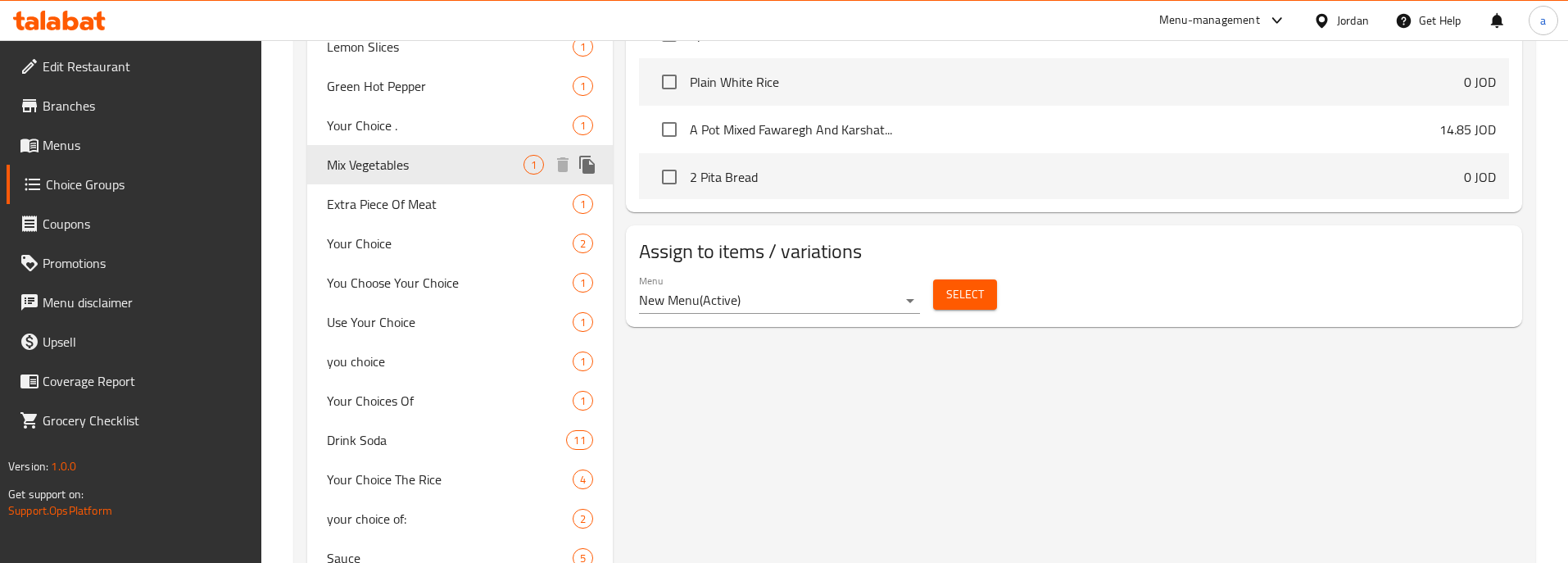
type input "Mix Vegetables"
type input "خضره مشكله"
click at [394, 115] on span "Your Choice ." at bounding box center [425, 125] width 197 height 20
type input "Your Choice ."
type input "اختيارك ."
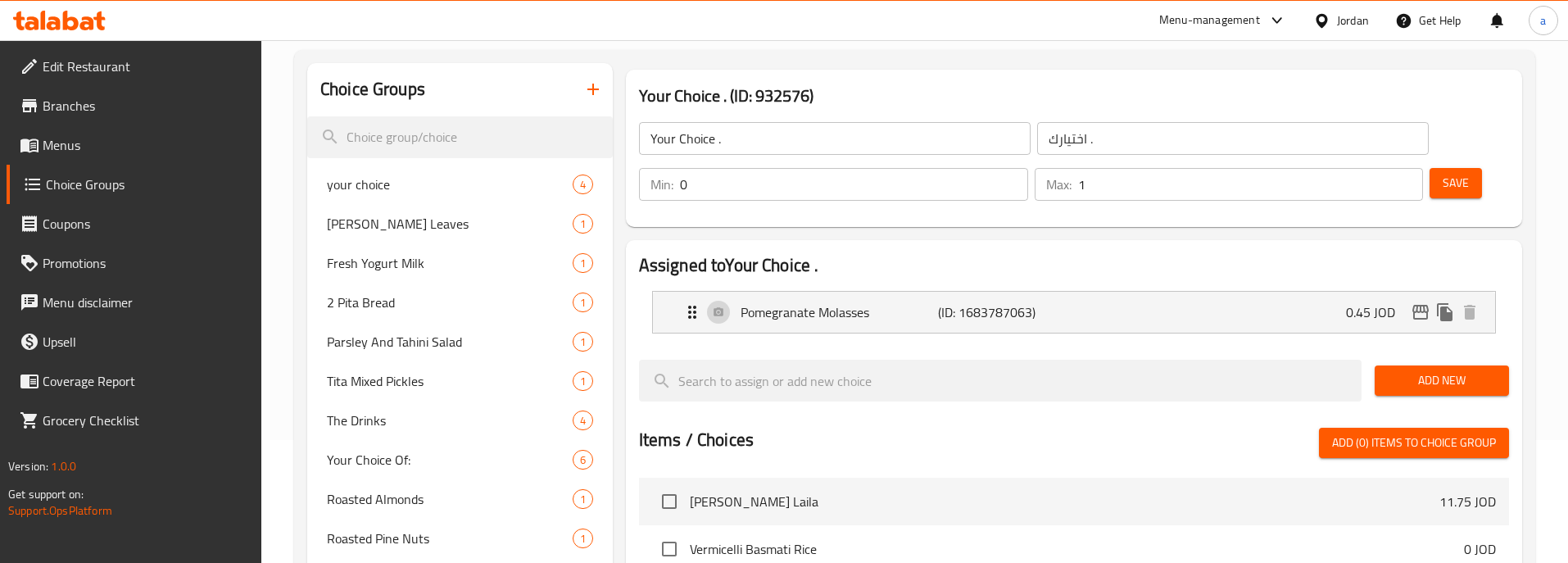
scroll to position [0, 0]
